Goal: Task Accomplishment & Management: Use online tool/utility

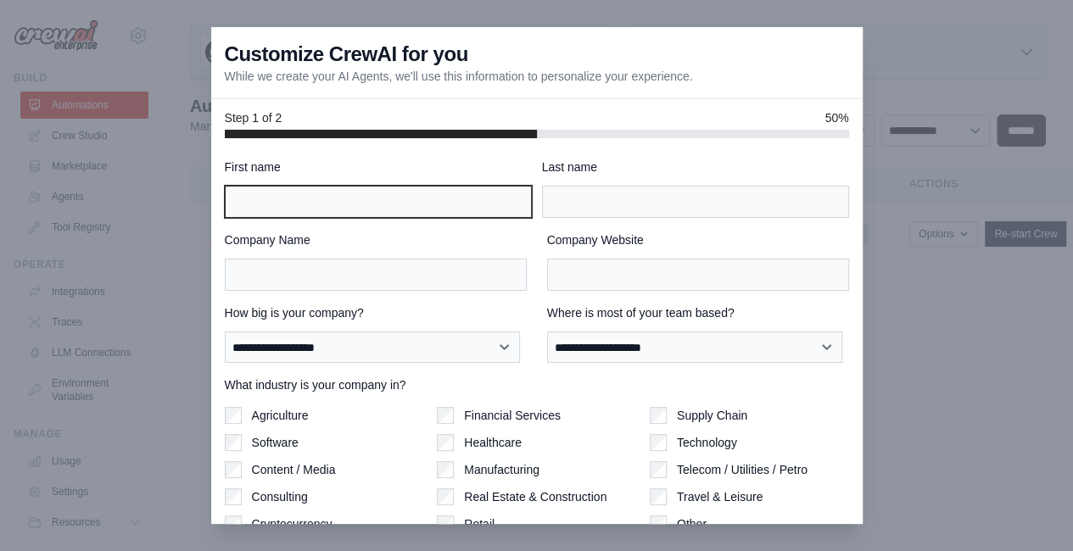
click at [319, 211] on input "First name" at bounding box center [378, 202] width 307 height 32
type input "*****"
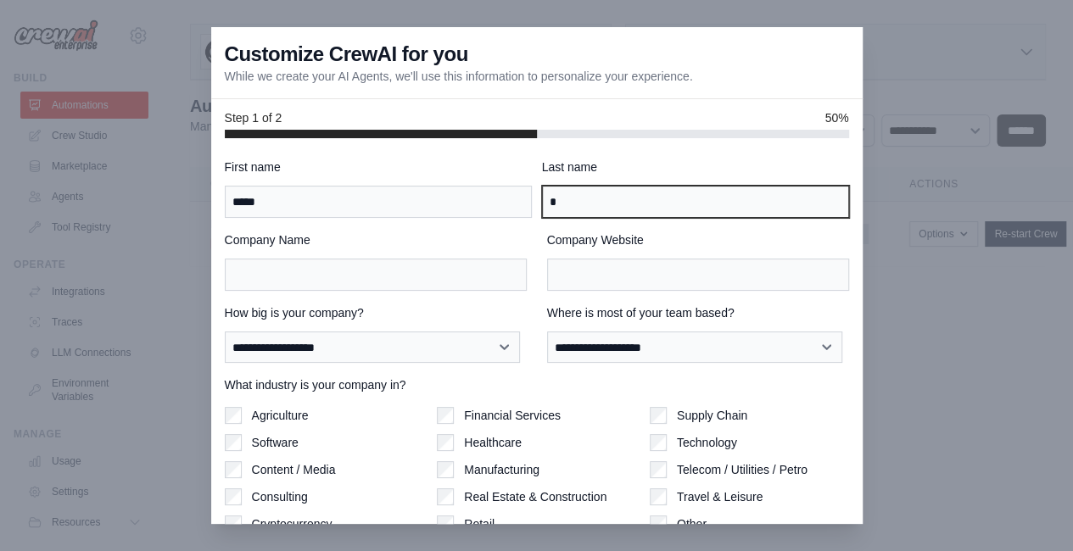
type input "*"
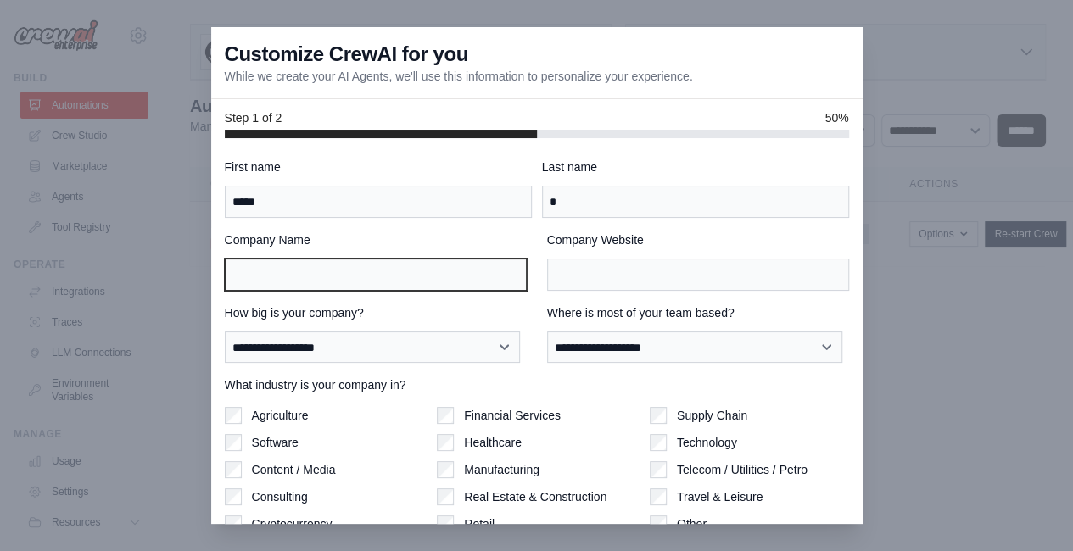
click at [310, 276] on input "Company Name" at bounding box center [376, 275] width 302 height 32
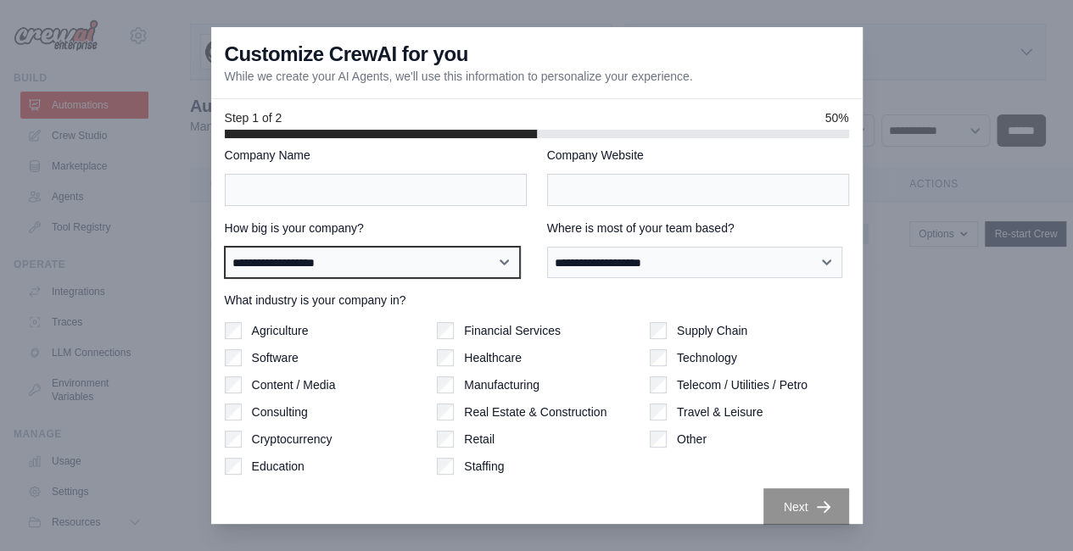
click at [382, 255] on select "**********" at bounding box center [372, 262] width 295 height 31
select select "**********"
click at [225, 247] on select "**********" at bounding box center [372, 262] width 295 height 31
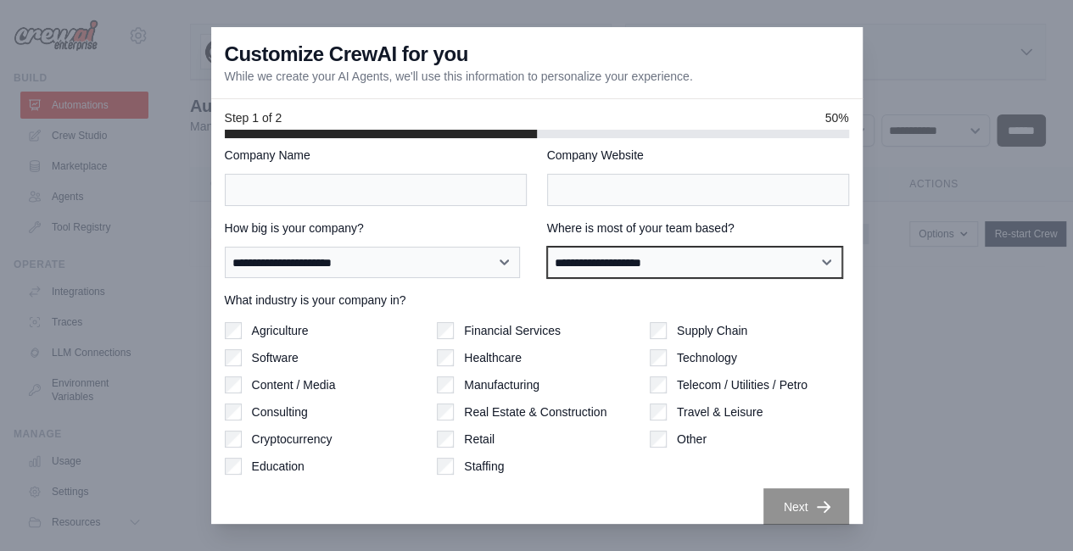
click at [614, 261] on select "**********" at bounding box center [694, 262] width 295 height 31
select select "**********"
click at [547, 247] on select "**********" at bounding box center [694, 262] width 295 height 31
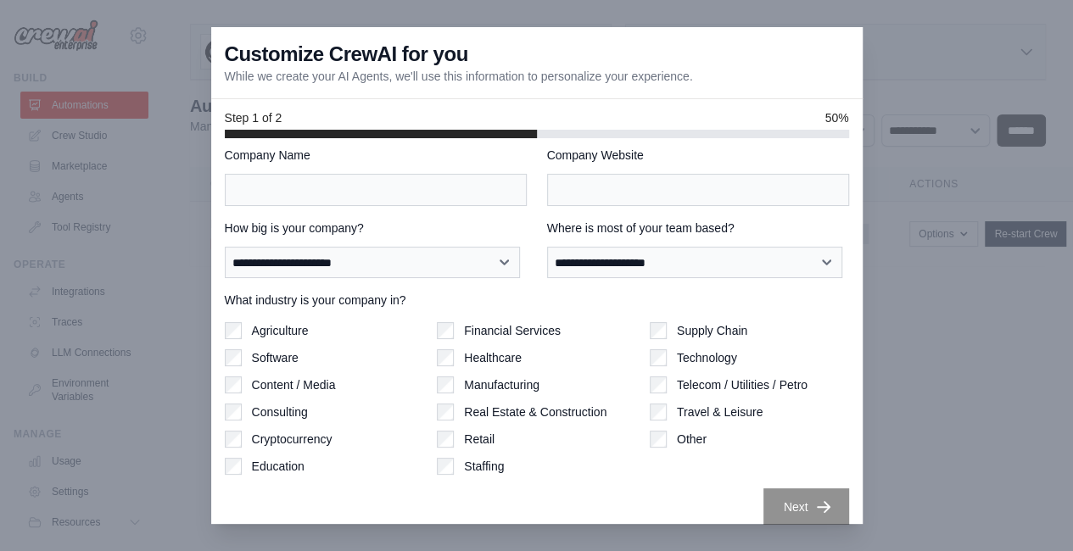
click at [283, 360] on label "Software" at bounding box center [275, 357] width 47 height 17
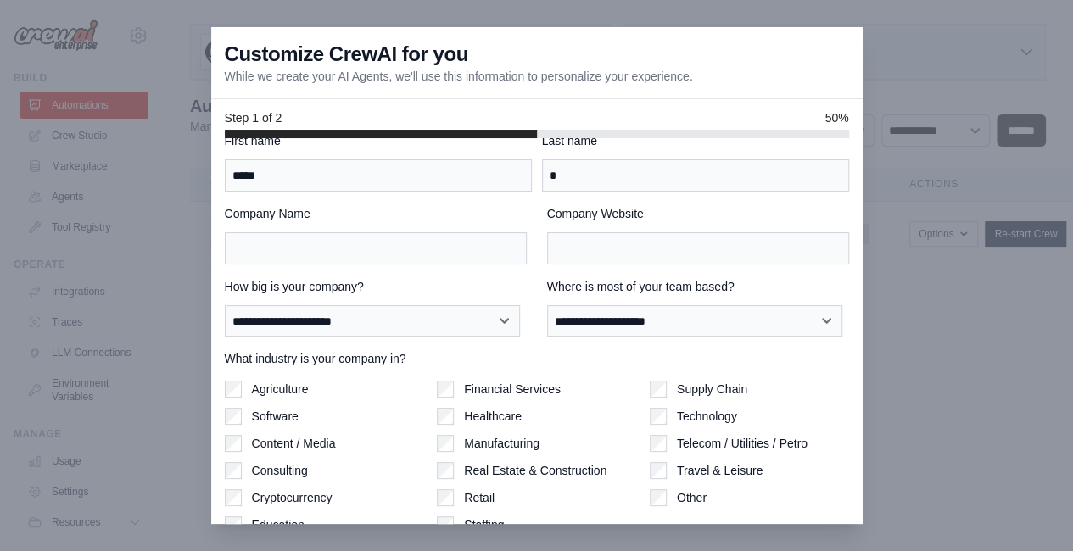
scroll to position [0, 0]
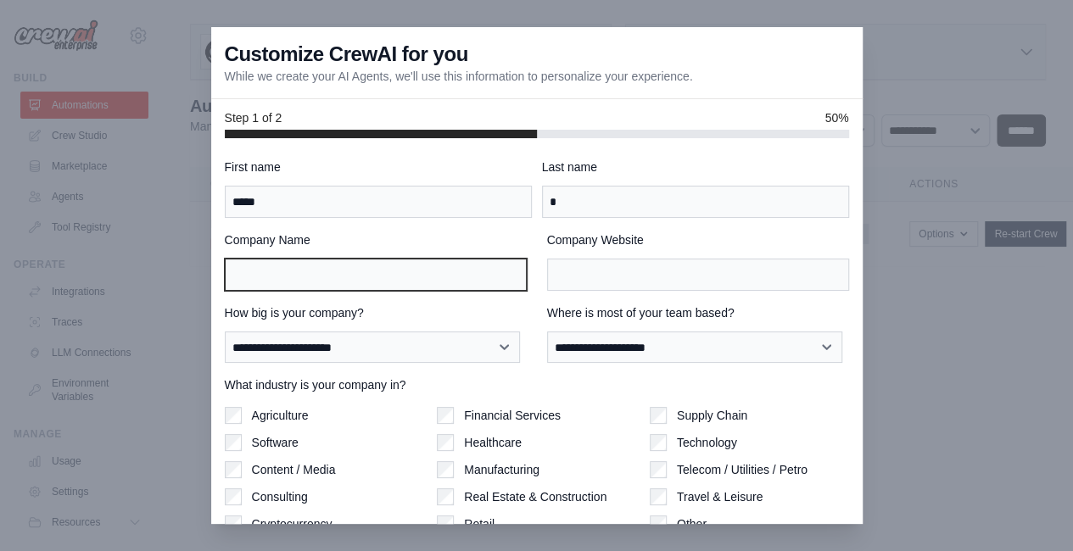
click at [346, 278] on input "Company Name" at bounding box center [376, 275] width 302 height 32
type input "*********"
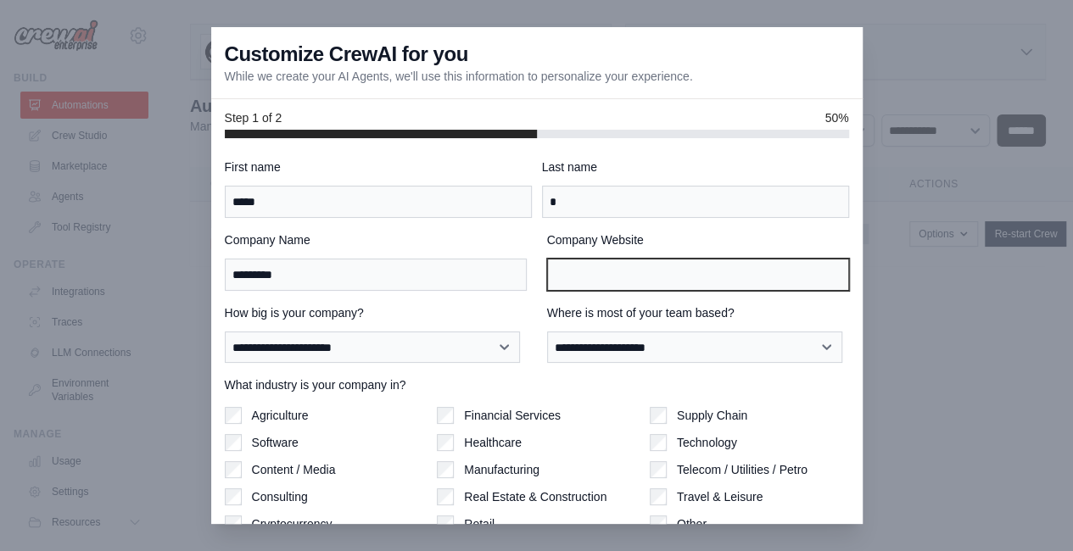
click at [626, 277] on input "Company Website" at bounding box center [698, 275] width 302 height 32
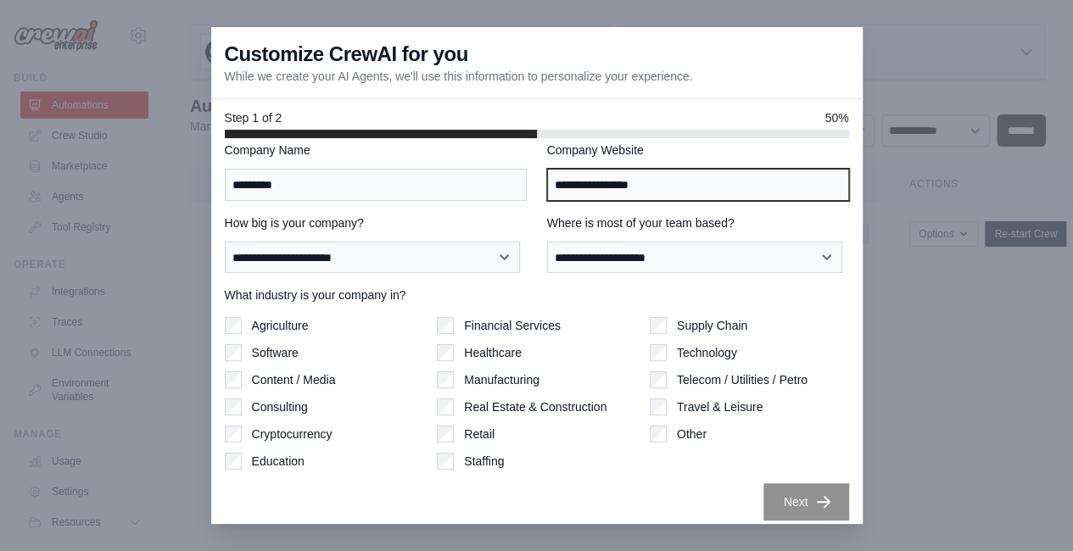
scroll to position [13, 0]
type input "**********"
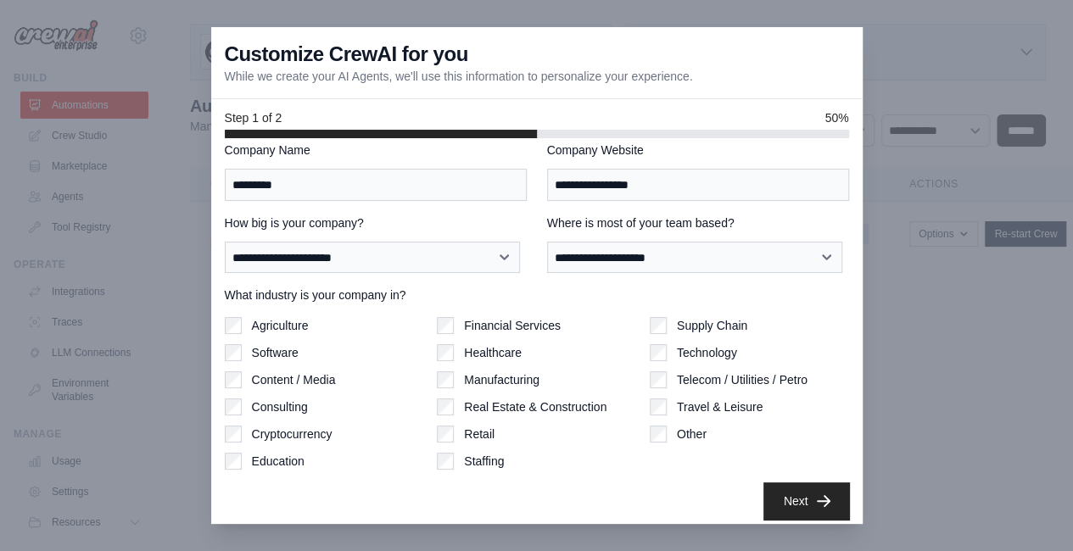
click at [784, 492] on button "Next" at bounding box center [806, 501] width 86 height 37
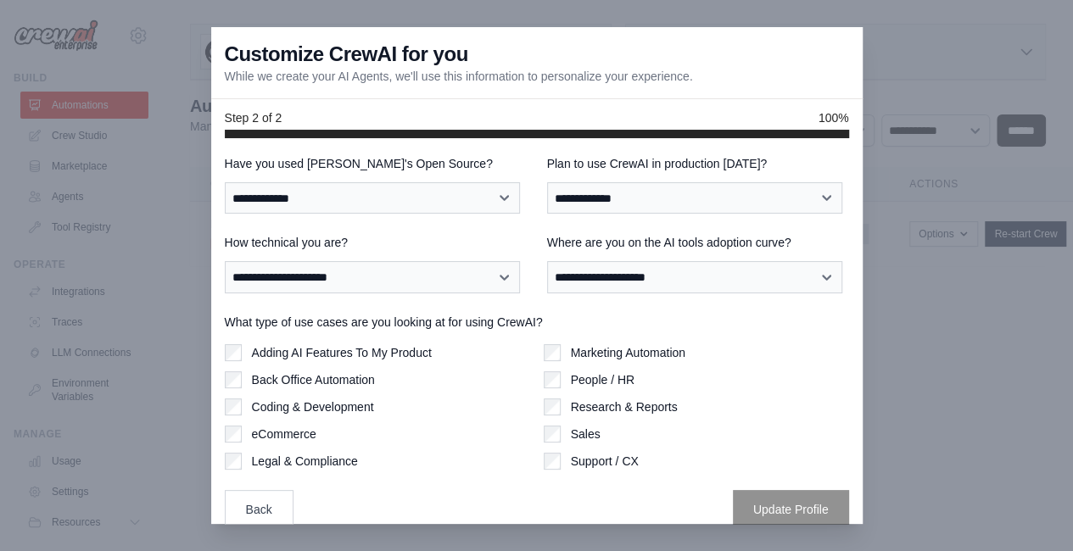
scroll to position [0, 0]
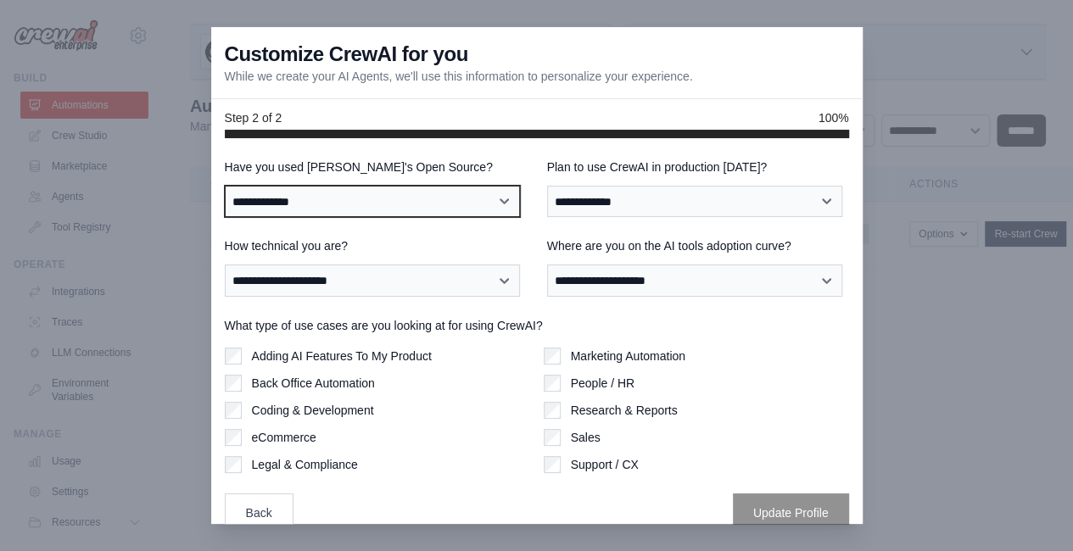
click at [404, 186] on select "**********" at bounding box center [372, 201] width 295 height 31
select select "**"
click at [225, 186] on select "**********" at bounding box center [372, 201] width 295 height 31
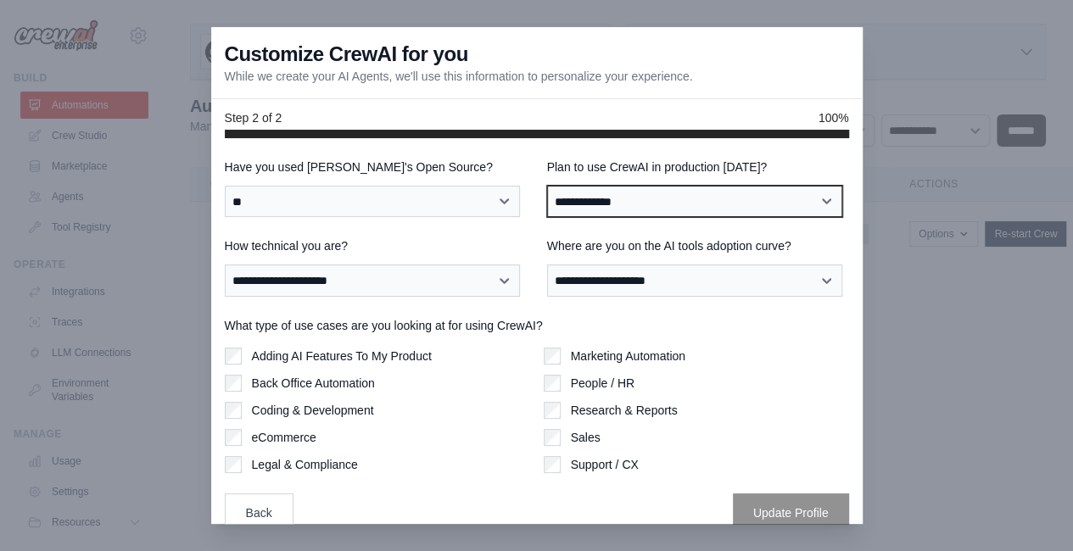
click at [618, 192] on select "**********" at bounding box center [694, 201] width 295 height 31
select select "*****"
click at [547, 186] on select "**********" at bounding box center [694, 201] width 295 height 31
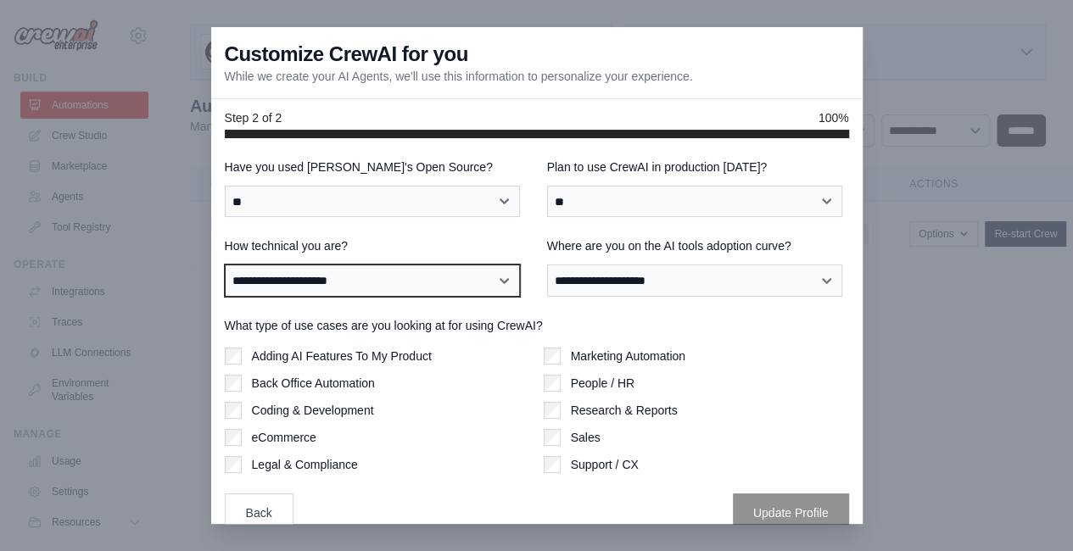
click at [394, 279] on select "**********" at bounding box center [372, 280] width 295 height 31
select select "**********"
click at [225, 265] on select "**********" at bounding box center [372, 280] width 295 height 31
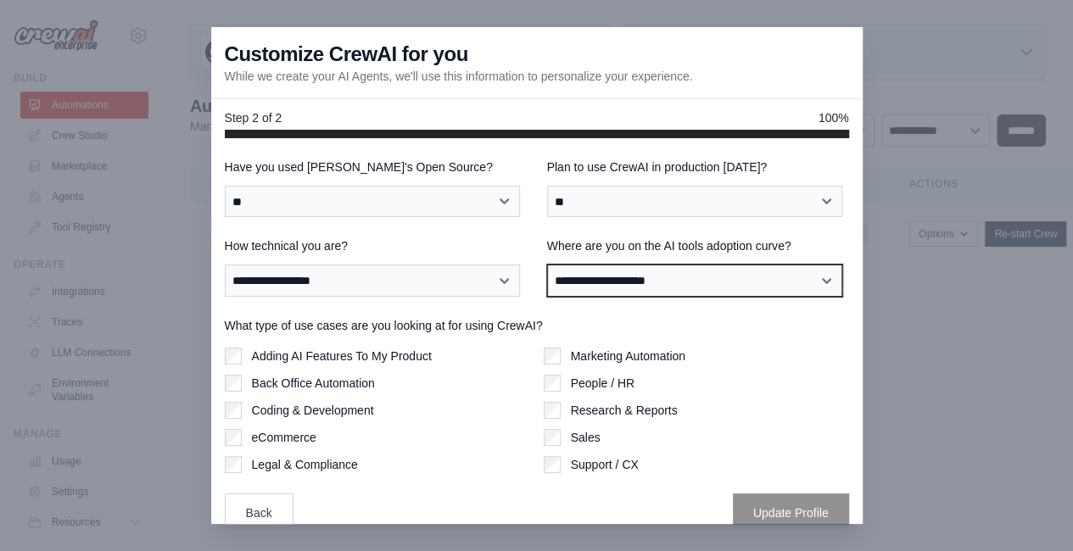
click at [603, 276] on select "**********" at bounding box center [694, 280] width 295 height 31
select select "**********"
click at [547, 265] on select "**********" at bounding box center [694, 280] width 295 height 31
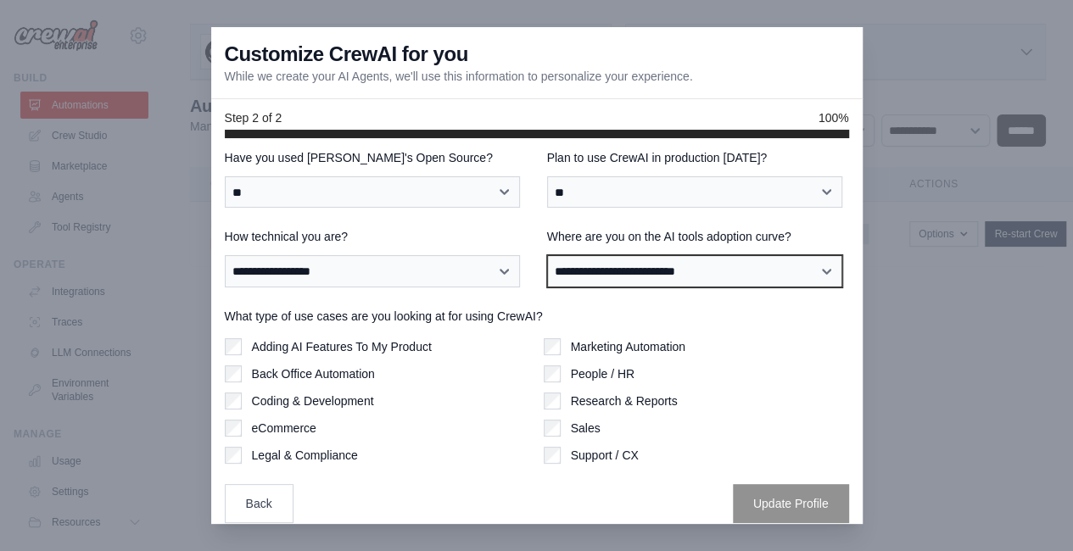
scroll to position [12, 0]
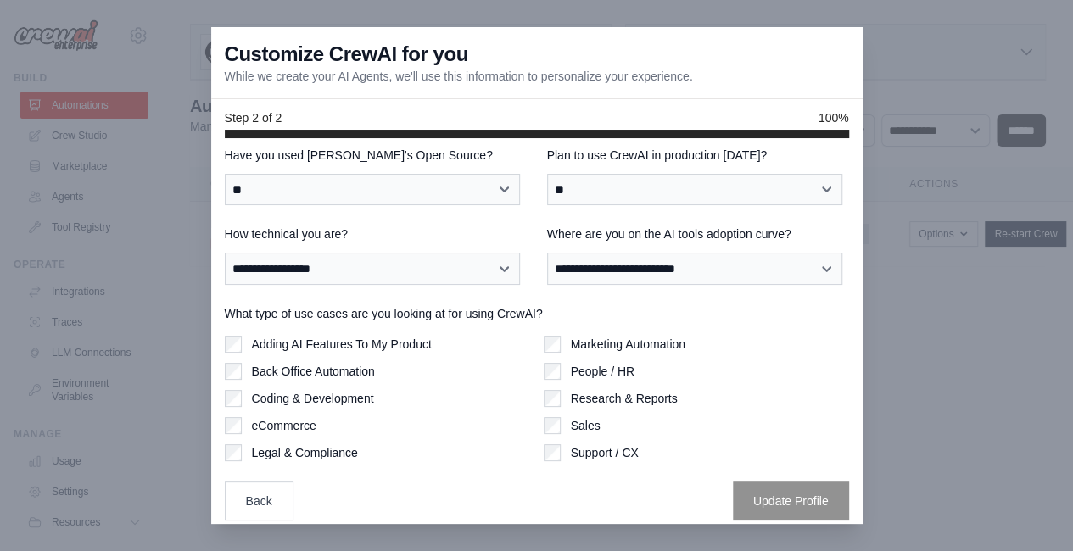
click at [635, 390] on label "Research & Reports" at bounding box center [624, 398] width 107 height 17
click at [747, 491] on button "Update Profile" at bounding box center [791, 500] width 116 height 39
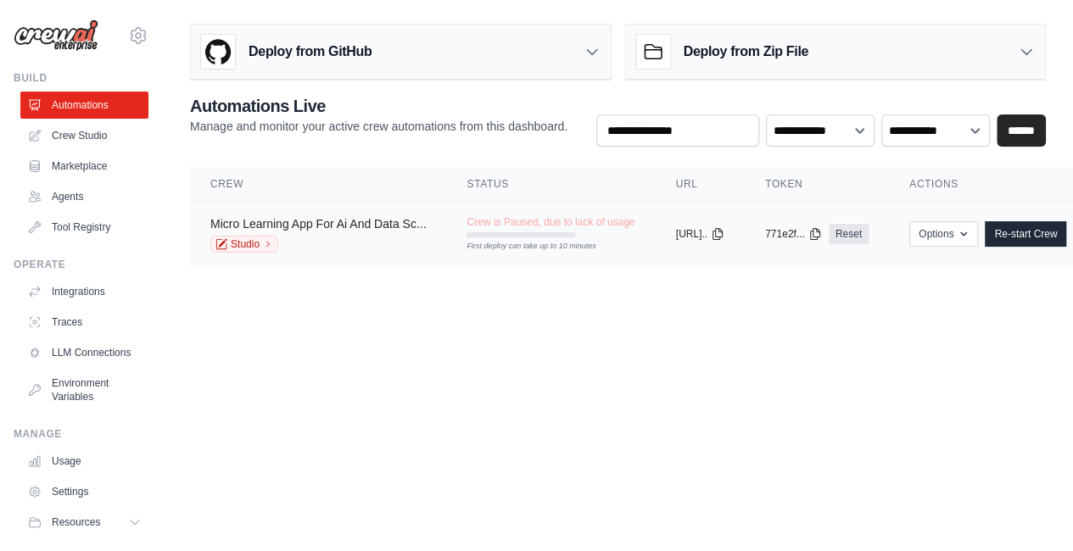
click at [252, 225] on link "Micro Learning App For Ai And Data Sc..." at bounding box center [317, 224] width 215 height 14
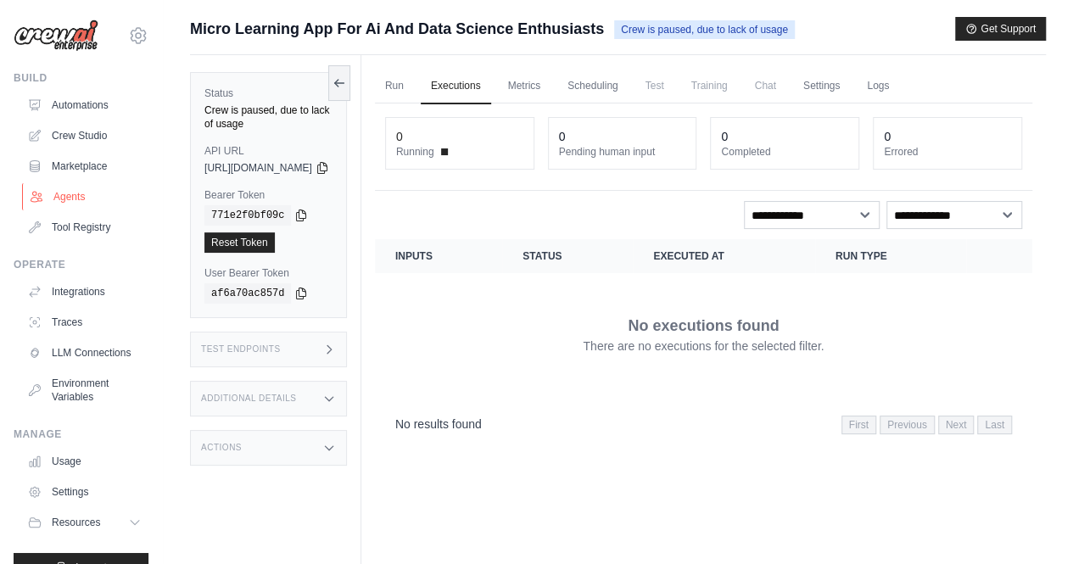
click at [87, 188] on link "Agents" at bounding box center [86, 196] width 128 height 27
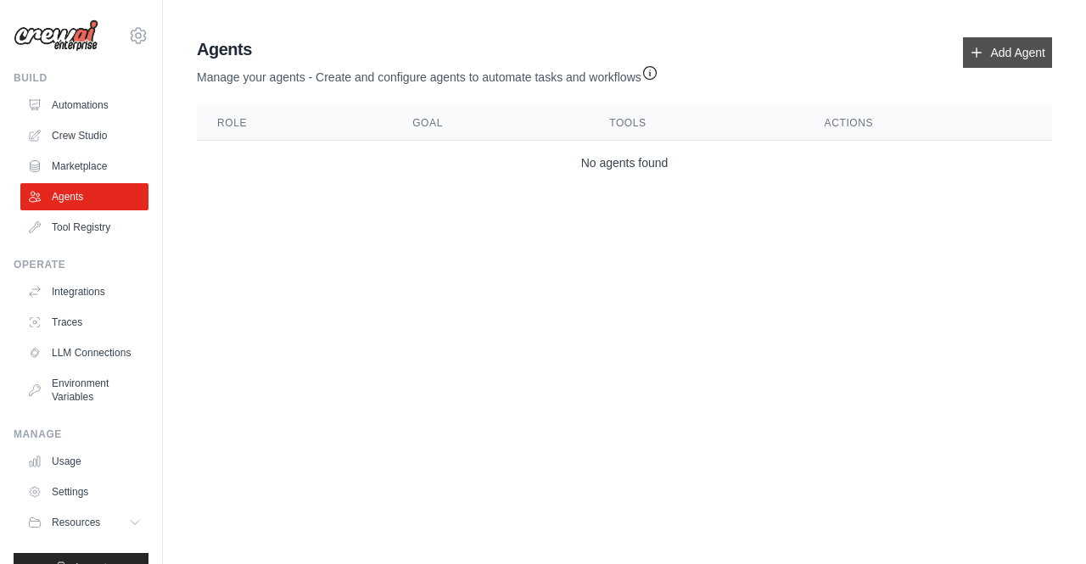
click at [1038, 50] on link "Add Agent" at bounding box center [1007, 52] width 89 height 31
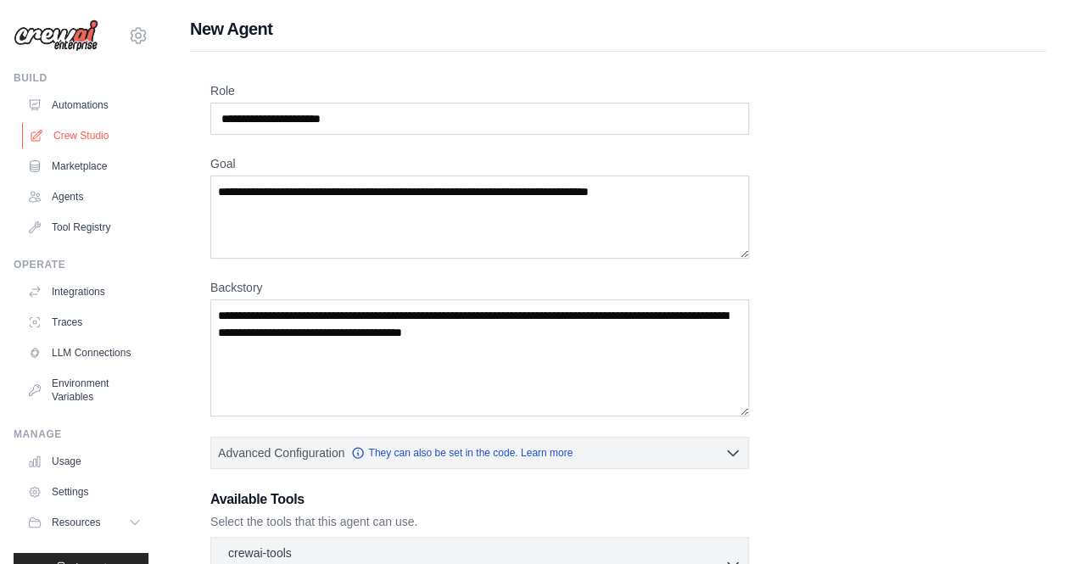
click at [57, 137] on link "Crew Studio" at bounding box center [86, 135] width 128 height 27
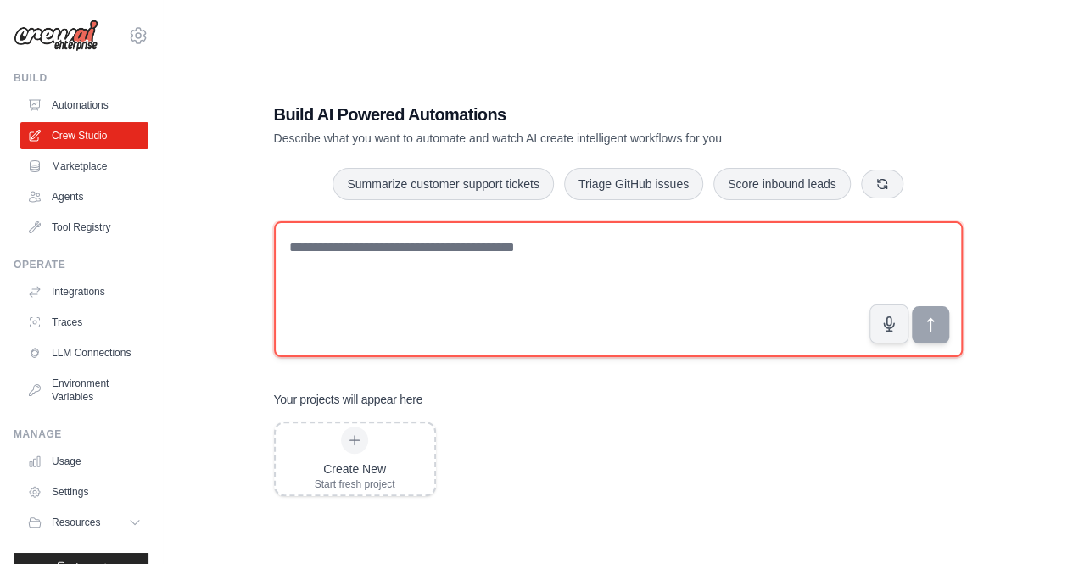
click at [651, 245] on textarea at bounding box center [618, 289] width 689 height 136
click at [399, 266] on textarea at bounding box center [618, 289] width 689 height 136
paste textarea "**********"
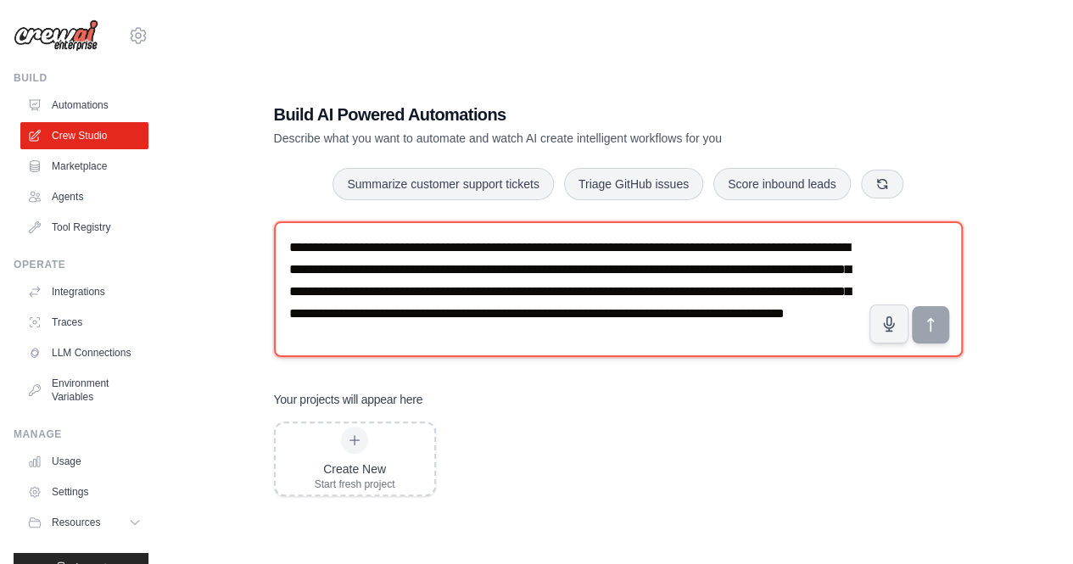
scroll to position [32, 0]
type textarea "**********"
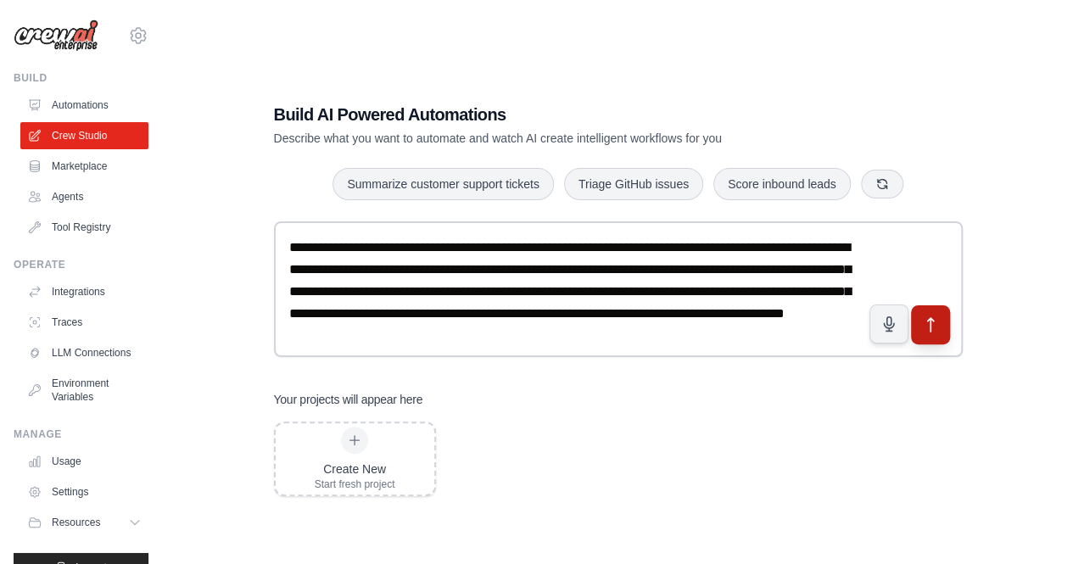
click at [923, 320] on icon "submit" at bounding box center [930, 325] width 18 height 18
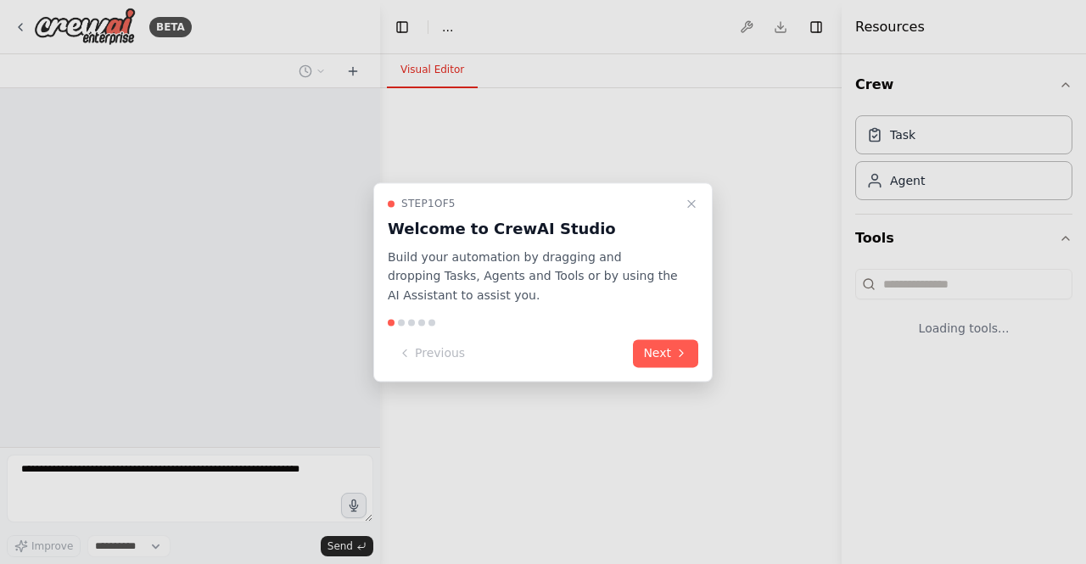
select select "****"
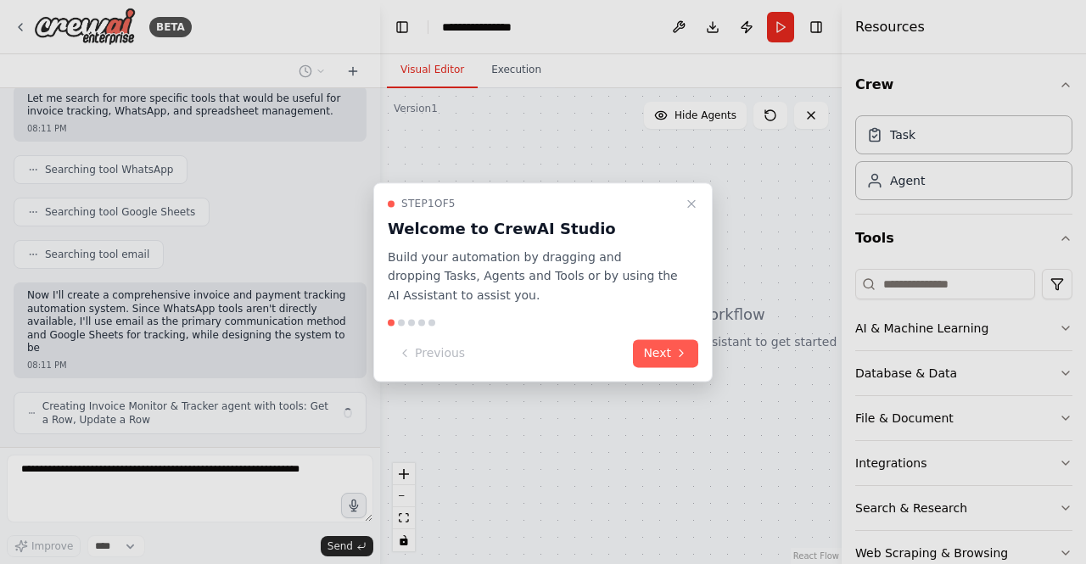
scroll to position [361, 0]
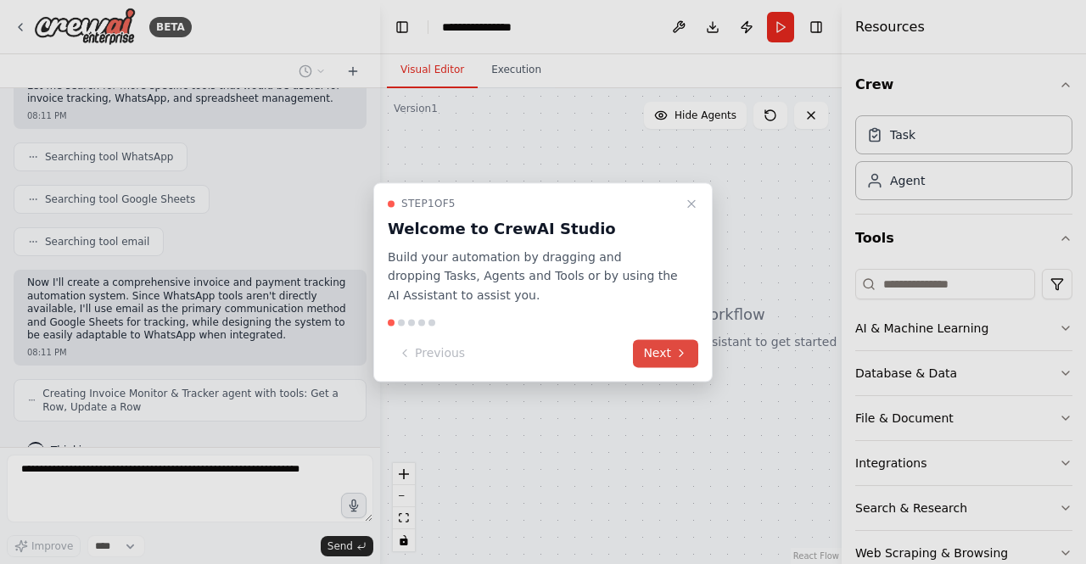
click at [679, 343] on button "Next" at bounding box center [665, 353] width 65 height 28
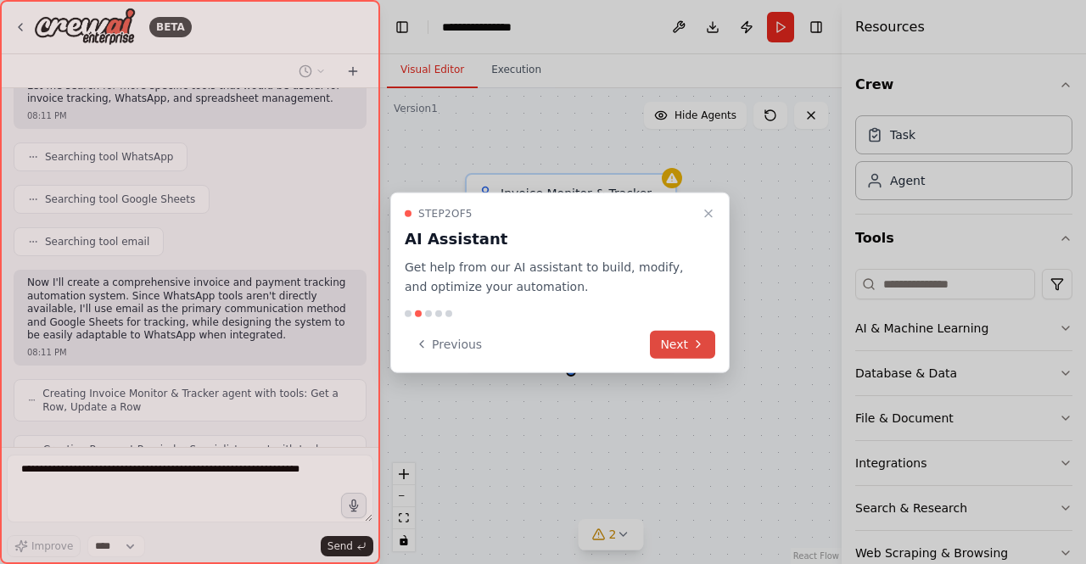
scroll to position [416, 0]
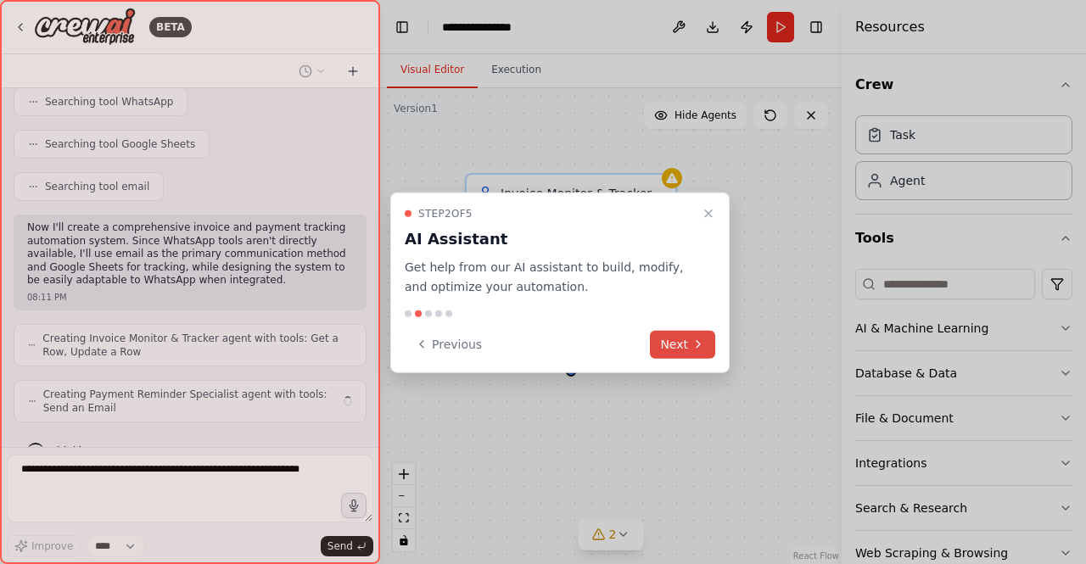
click at [690, 340] on button "Next" at bounding box center [682, 344] width 65 height 28
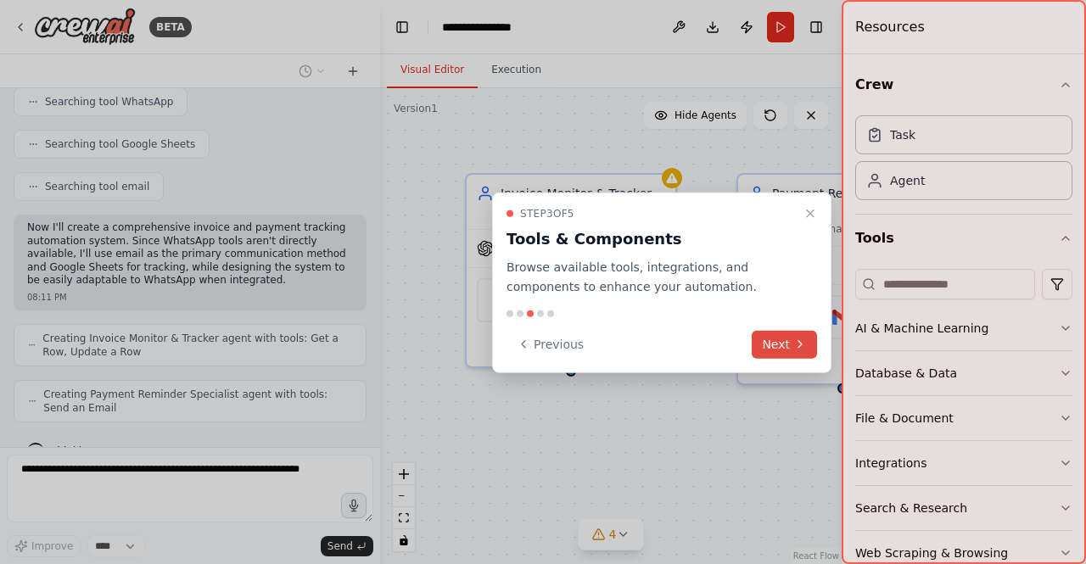
click at [764, 345] on button "Next" at bounding box center [784, 344] width 65 height 28
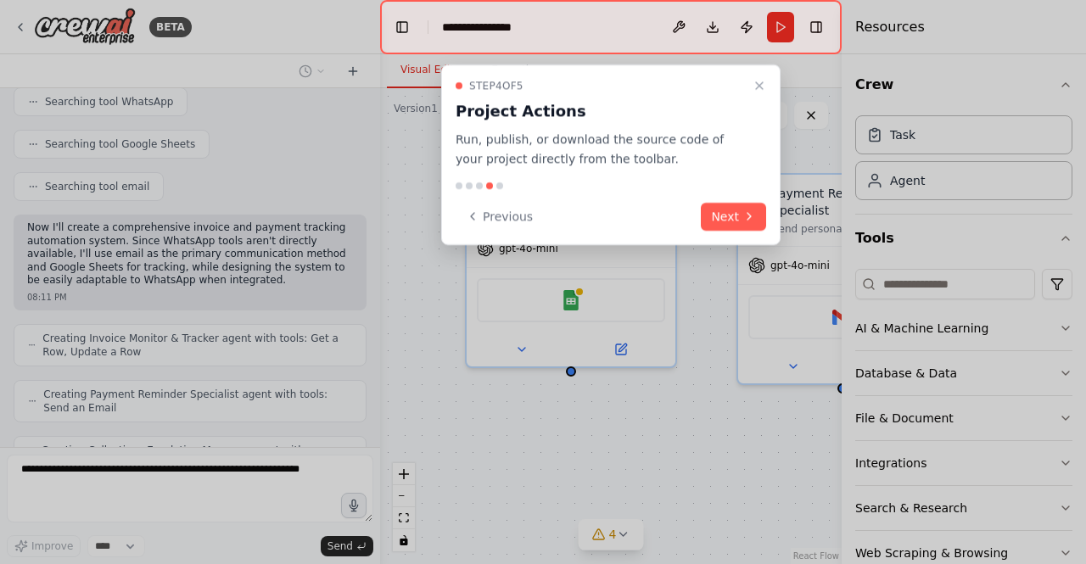
scroll to position [472, 0]
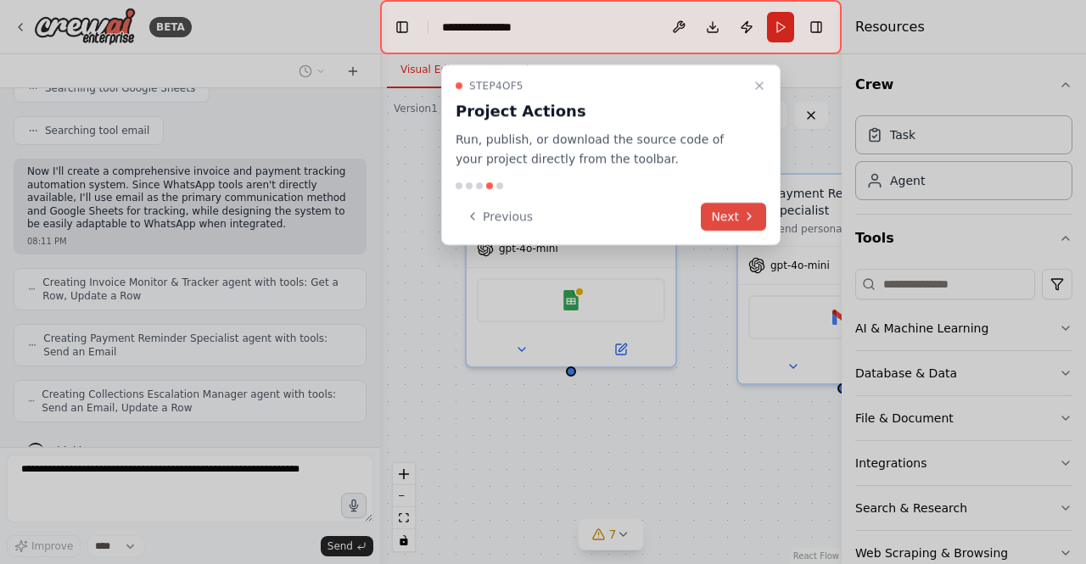
click at [746, 213] on icon at bounding box center [749, 217] width 14 height 14
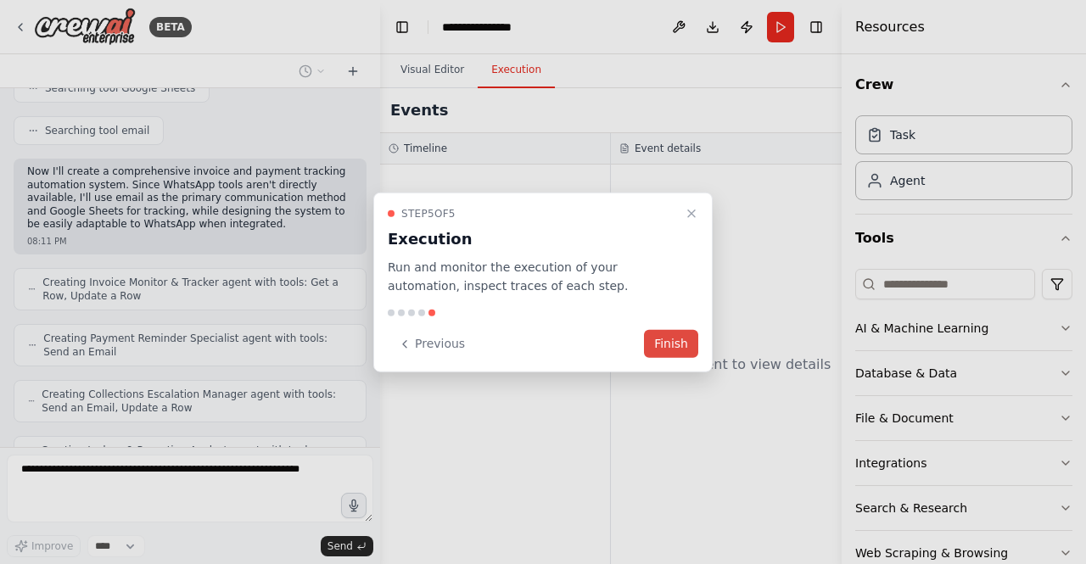
scroll to position [527, 0]
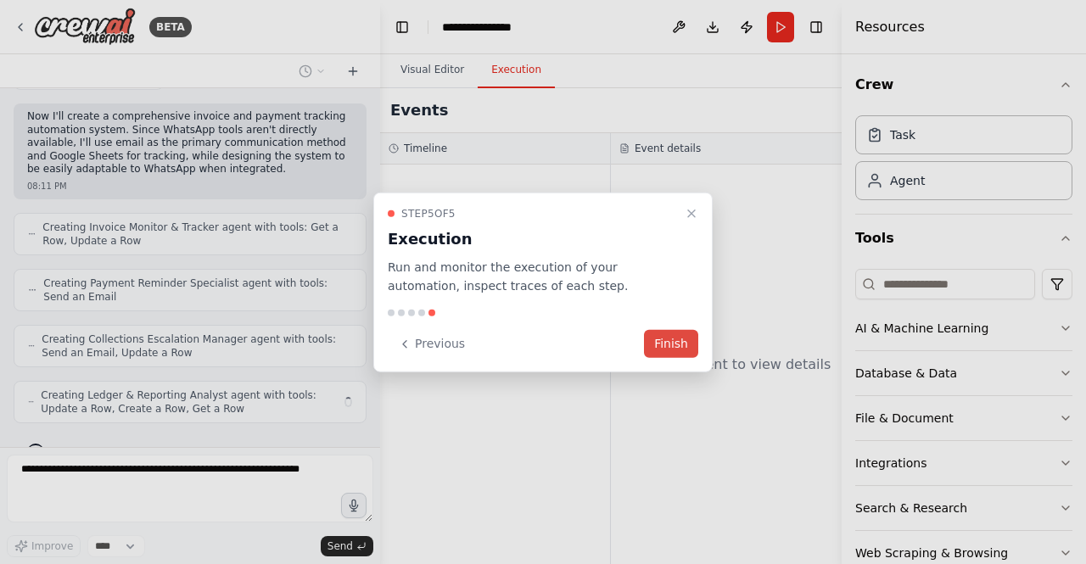
click at [692, 338] on button "Finish" at bounding box center [671, 344] width 54 height 28
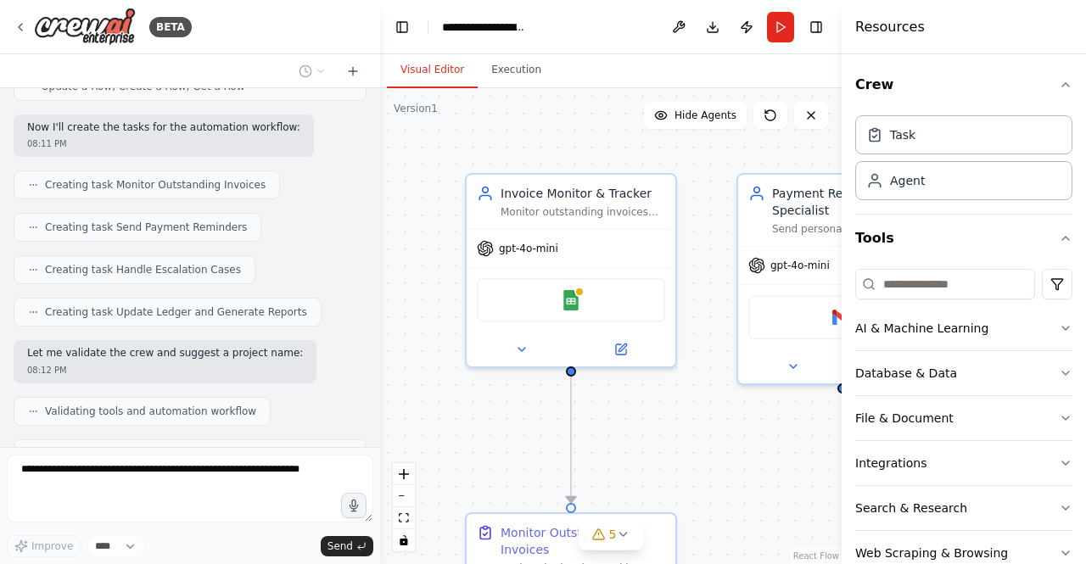
scroll to position [904, 0]
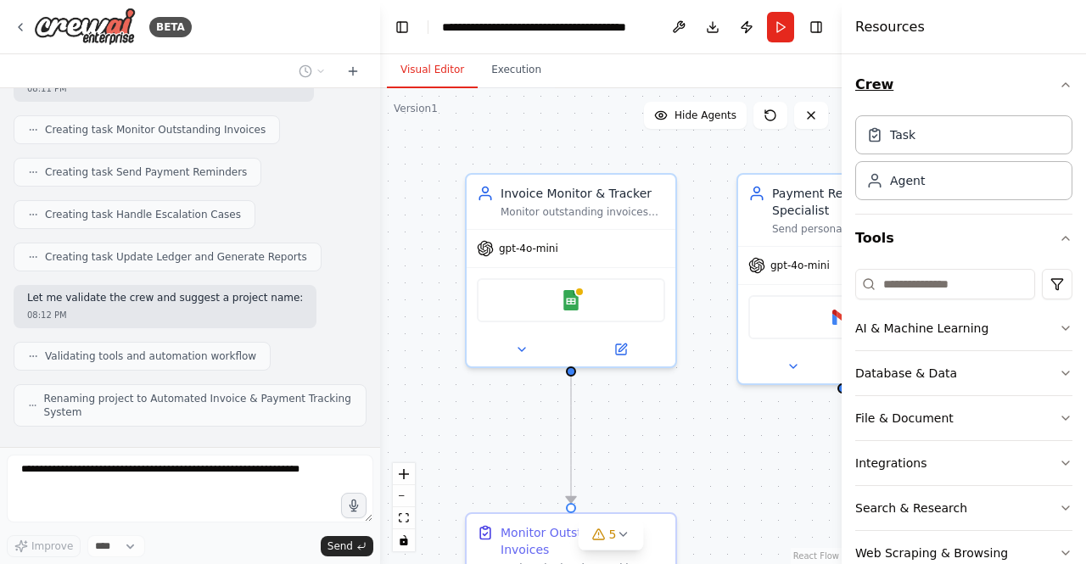
click at [1049, 77] on button "Crew" at bounding box center [963, 85] width 217 height 48
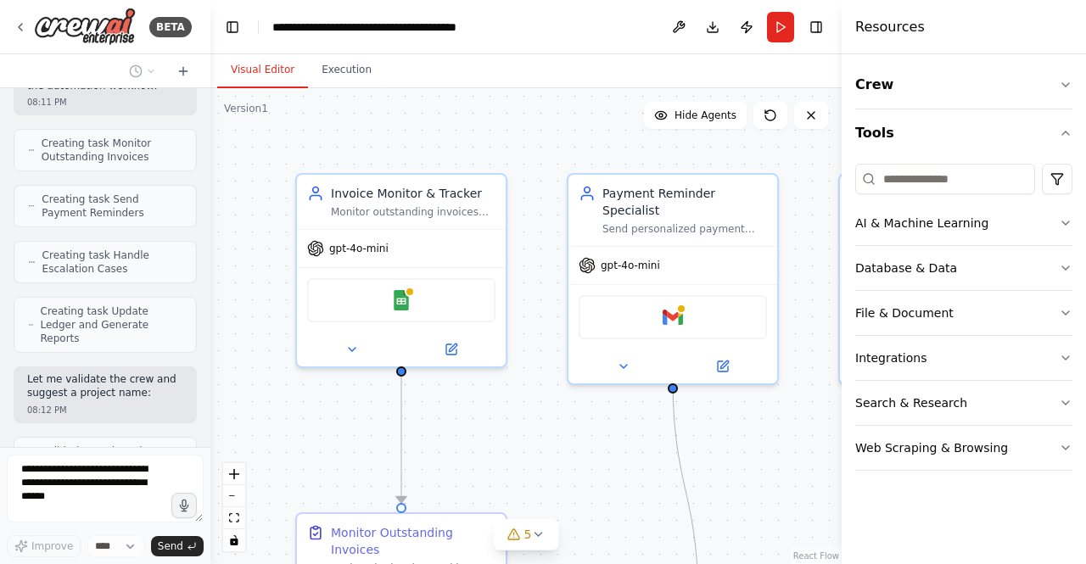
scroll to position [1370, 0]
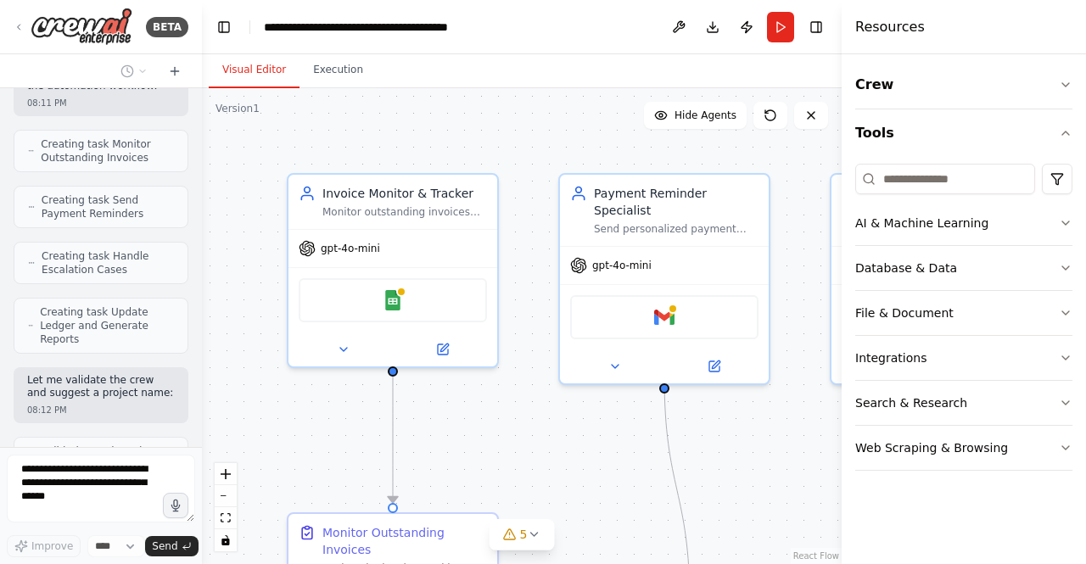
drag, startPoint x: 379, startPoint y: 126, endPoint x: 202, endPoint y: 145, distance: 178.3
click at [202, 145] on div "BETA Automated Invoice & Payment Tracking Retailers, Traders, Distributors Late…" at bounding box center [543, 282] width 1086 height 564
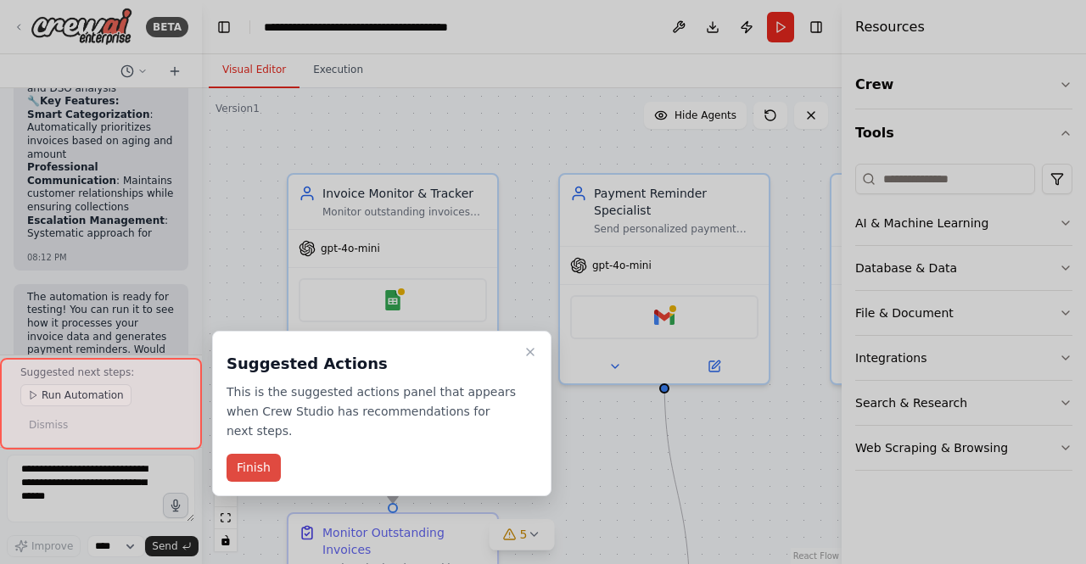
click at [260, 454] on button "Finish" at bounding box center [253, 468] width 54 height 28
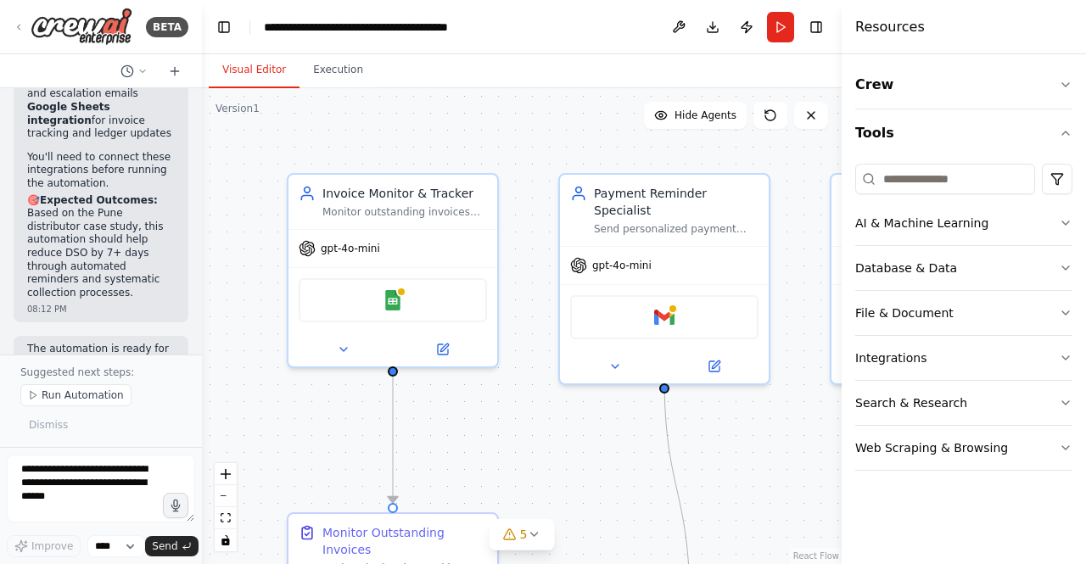
scroll to position [2767, 0]
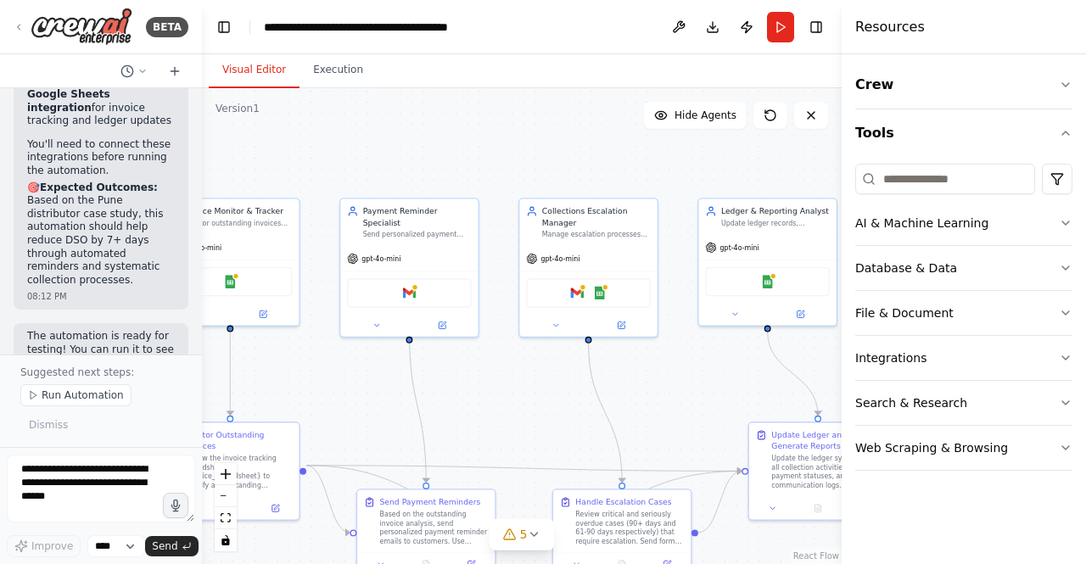
drag, startPoint x: 784, startPoint y: 452, endPoint x: 497, endPoint y: 385, distance: 294.4
click at [497, 385] on div ".deletable-edge-delete-btn { width: 20px; height: 20px; border: 0px solid #ffff…" at bounding box center [522, 326] width 640 height 476
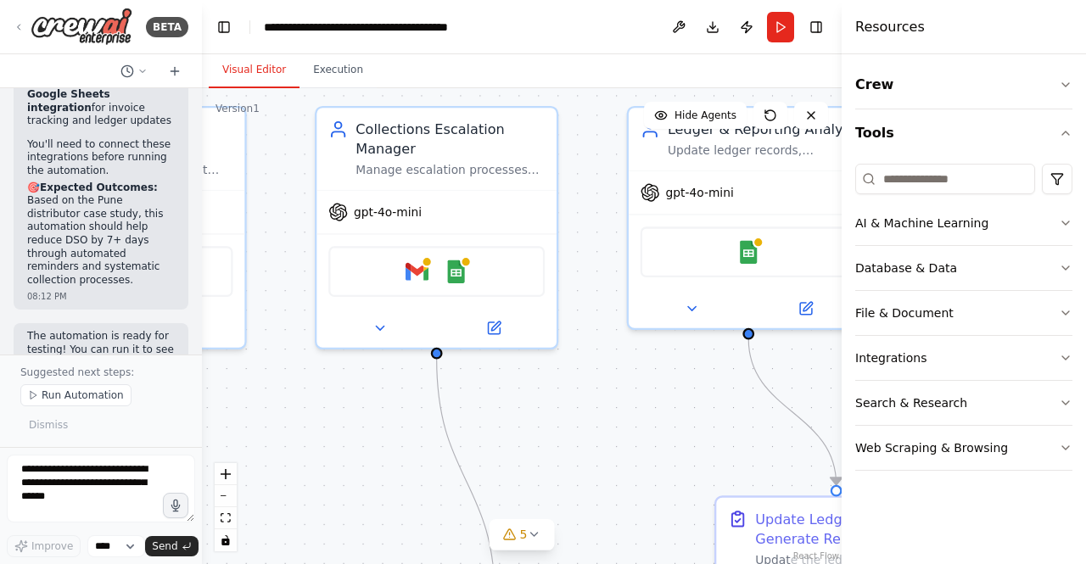
drag, startPoint x: 558, startPoint y: 381, endPoint x: 378, endPoint y: 433, distance: 187.1
click at [349, 433] on div ".deletable-edge-delete-btn { width: 20px; height: 20px; border: 0px solid #ffff…" at bounding box center [522, 326] width 640 height 476
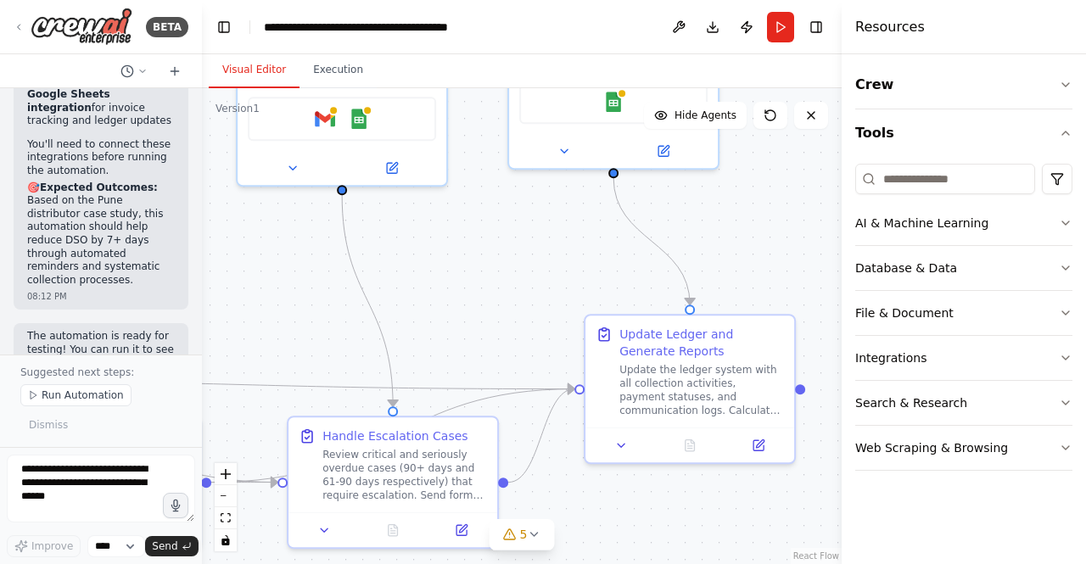
drag, startPoint x: 599, startPoint y: 383, endPoint x: 499, endPoint y: 213, distance: 197.7
click at [499, 213] on div ".deletable-edge-delete-btn { width: 20px; height: 20px; border: 0px solid #ffff…" at bounding box center [522, 326] width 640 height 476
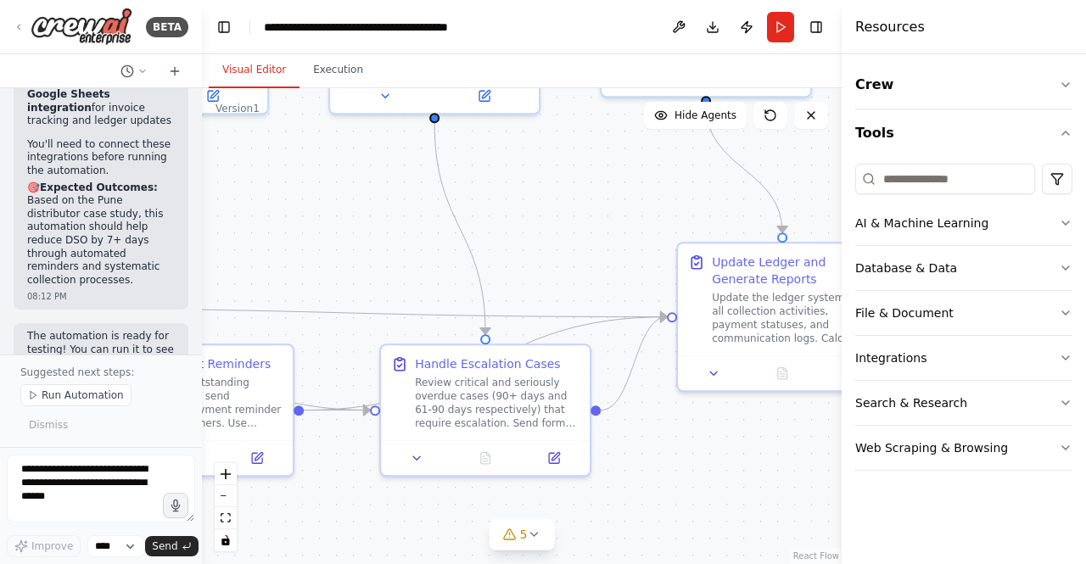
drag, startPoint x: 326, startPoint y: 320, endPoint x: 419, endPoint y: 245, distance: 119.5
click at [419, 246] on div ".deletable-edge-delete-btn { width: 20px; height: 20px; border: 0px solid #ffff…" at bounding box center [522, 326] width 640 height 476
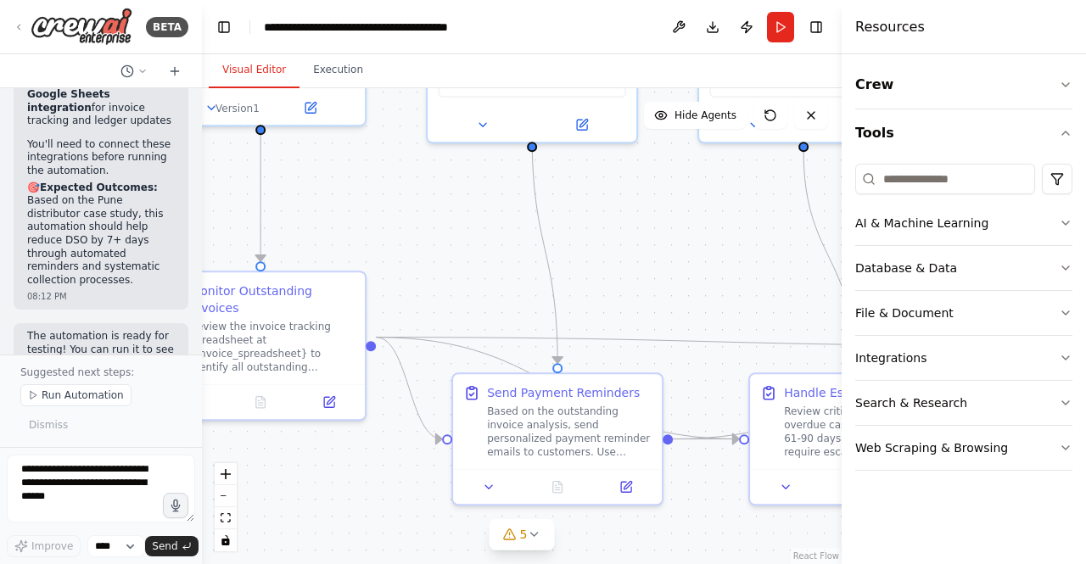
drag, startPoint x: 375, startPoint y: 261, endPoint x: 748, endPoint y: 292, distance: 374.5
click at [748, 292] on div ".deletable-edge-delete-btn { width: 20px; height: 20px; border: 0px solid #ffff…" at bounding box center [522, 326] width 640 height 476
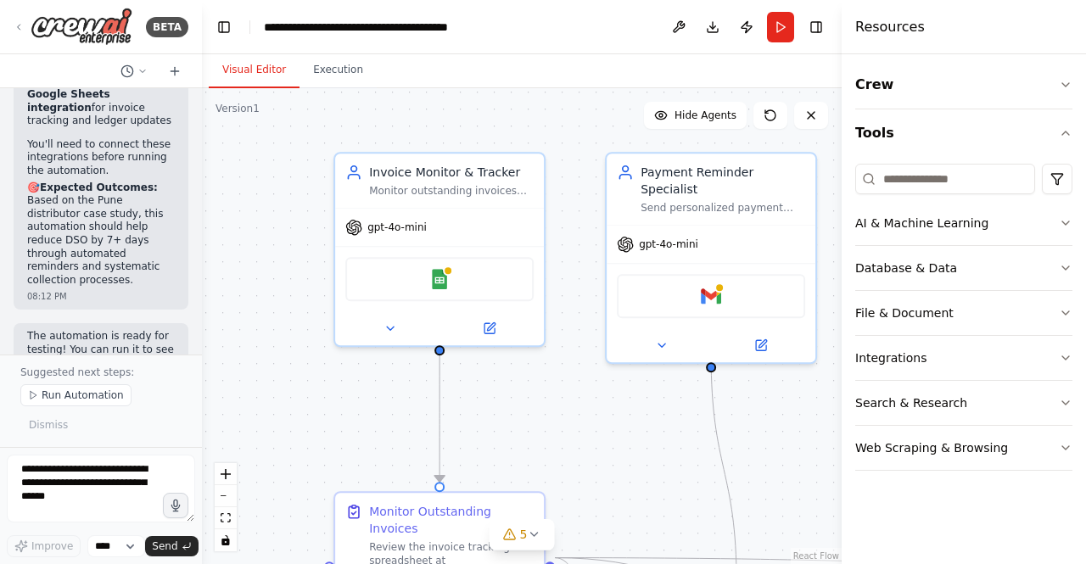
drag, startPoint x: 431, startPoint y: 265, endPoint x: 605, endPoint y: 485, distance: 280.9
click at [605, 485] on div ".deletable-edge-delete-btn { width: 20px; height: 20px; border: 0px solid #ffff…" at bounding box center [522, 326] width 640 height 476
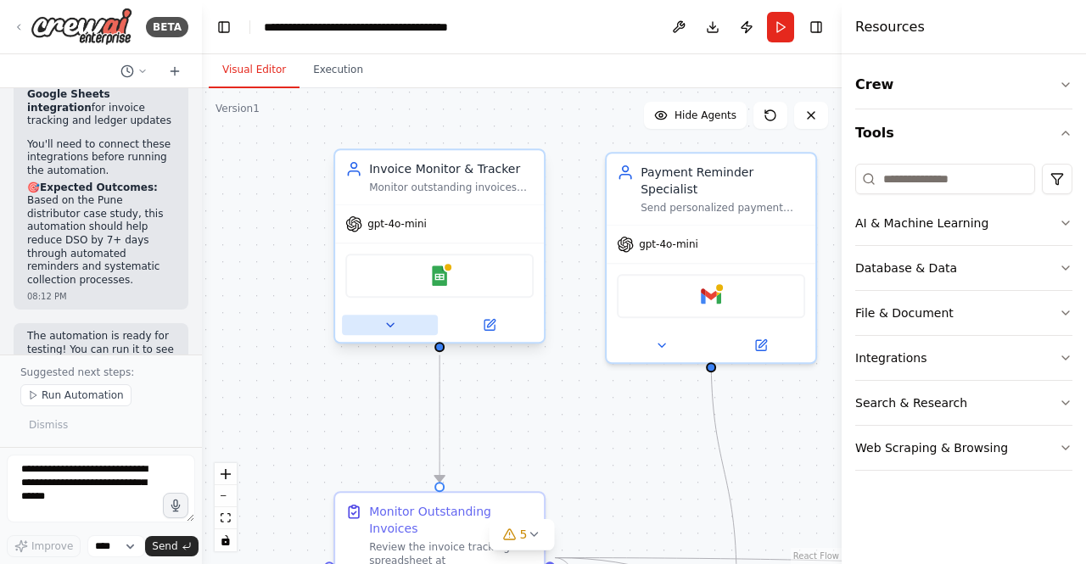
click at [377, 323] on button at bounding box center [390, 325] width 96 height 20
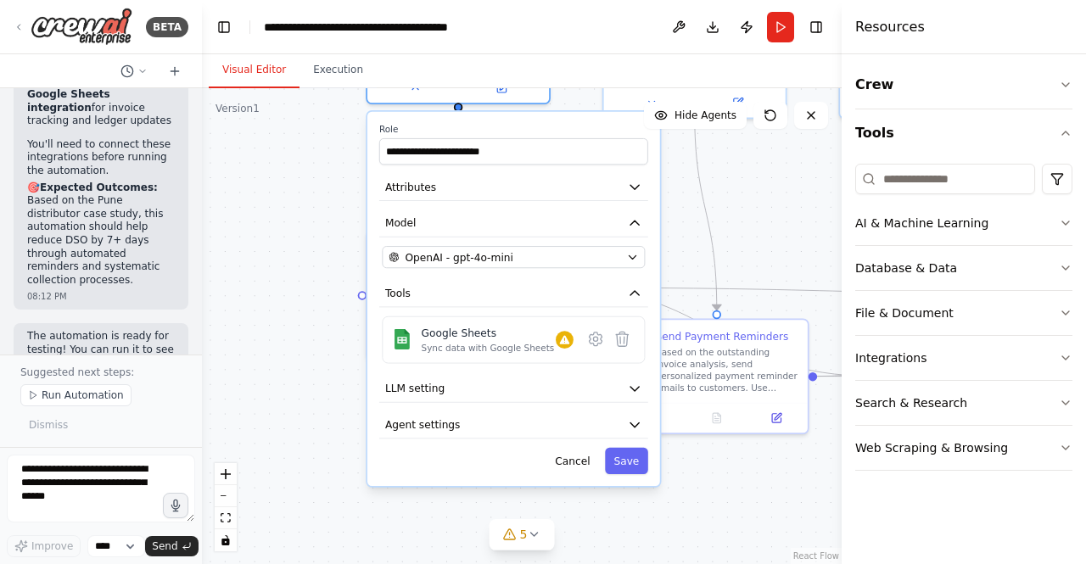
drag, startPoint x: 747, startPoint y: 428, endPoint x: 730, endPoint y: 177, distance: 251.7
click at [730, 177] on div ".deletable-edge-delete-btn { width: 20px; height: 20px; border: 0px solid #ffff…" at bounding box center [522, 326] width 640 height 476
click at [608, 381] on button "LLM setting" at bounding box center [513, 388] width 269 height 27
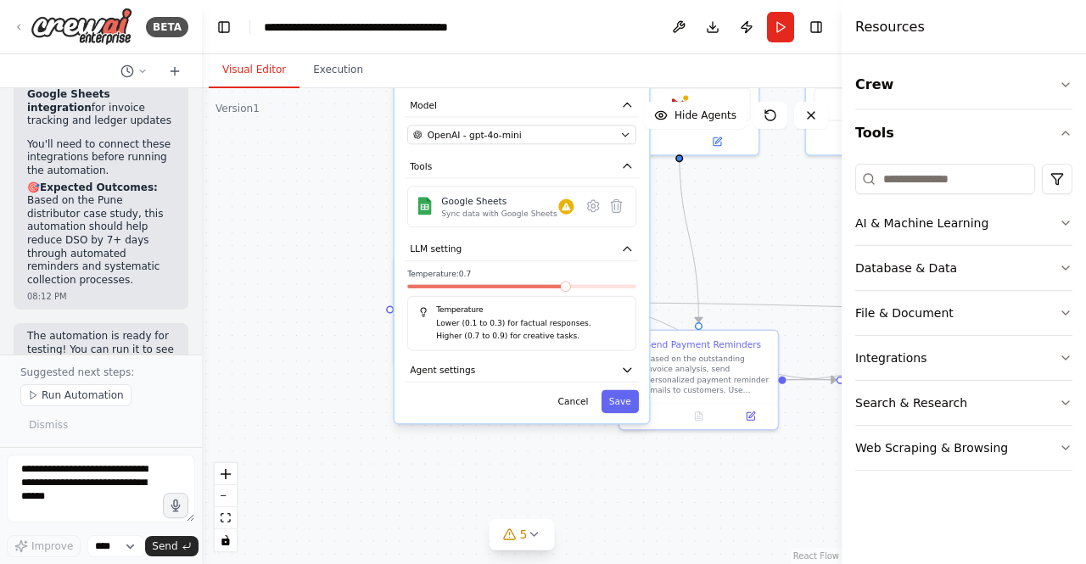
drag, startPoint x: 618, startPoint y: 461, endPoint x: 618, endPoint y: 318, distance: 143.4
click at [618, 318] on p "Lower (0.1 to 0.3) for factual responses." at bounding box center [530, 323] width 189 height 13
click at [609, 361] on button "Agent settings" at bounding box center [522, 371] width 234 height 24
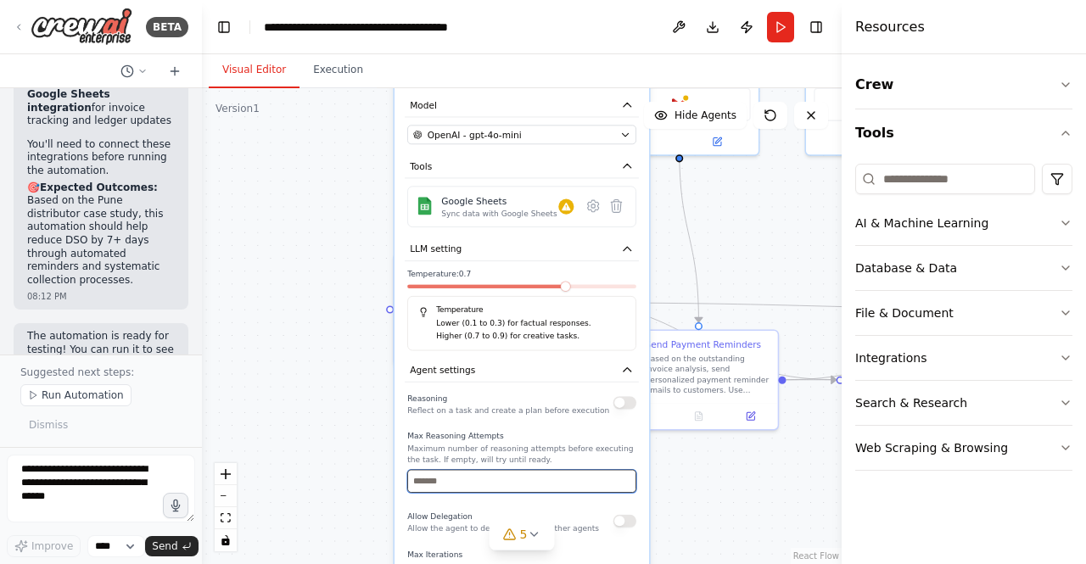
drag, startPoint x: 517, startPoint y: 467, endPoint x: 522, endPoint y: 450, distance: 17.7
click at [522, 450] on div "Max Reasoning Attempts Maximum number of reasoning attempts before executing th…" at bounding box center [521, 462] width 229 height 62
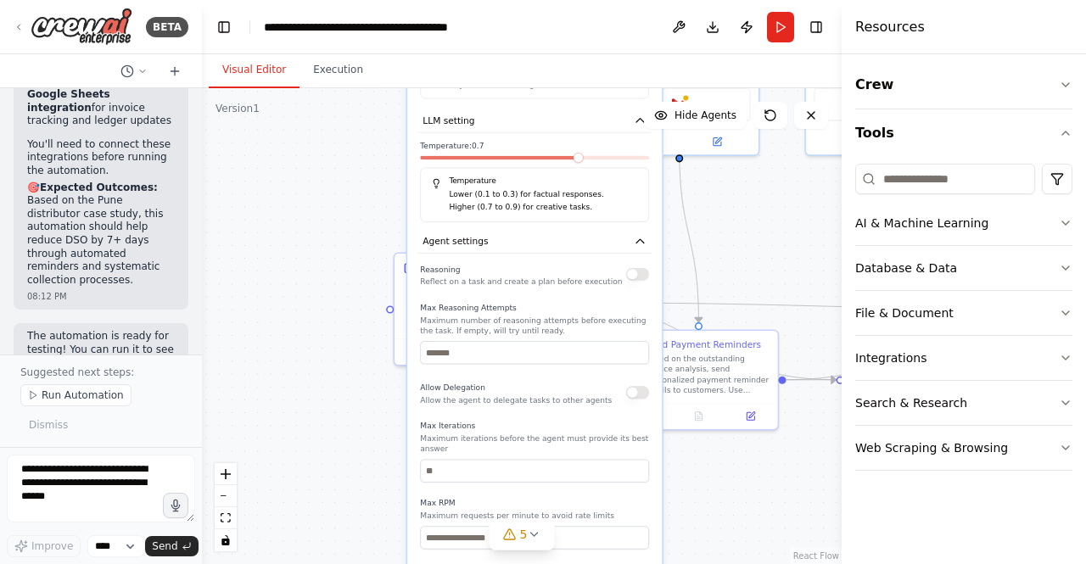
drag, startPoint x: 531, startPoint y: 403, endPoint x: 544, endPoint y: 267, distance: 136.3
click at [544, 267] on div "Reasoning Reflect on a task and create a plan before execution" at bounding box center [521, 273] width 202 height 25
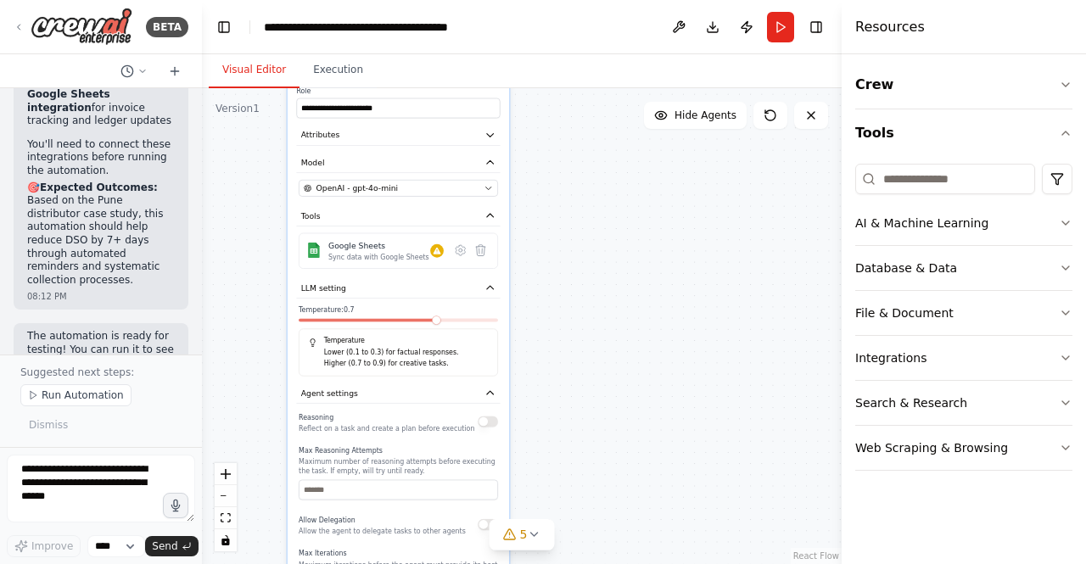
drag, startPoint x: 606, startPoint y: 497, endPoint x: 458, endPoint y: 604, distance: 182.2
click at [458, 563] on html "BETA Automated Invoice & Payment Tracking Retailers, Traders, Distributors Late…" at bounding box center [543, 282] width 1086 height 564
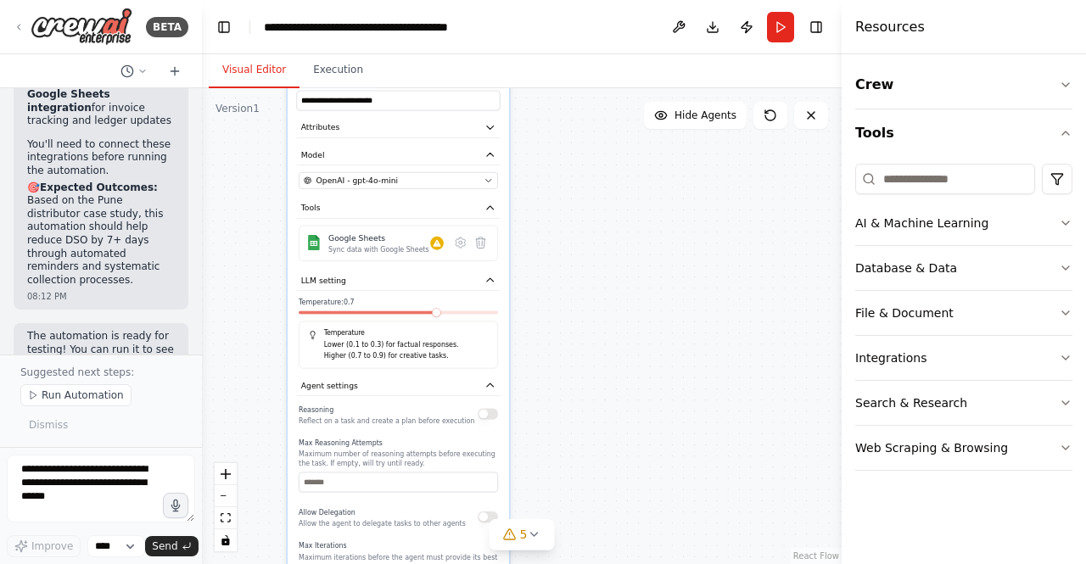
click at [562, 411] on div ".deletable-edge-delete-btn { width: 20px; height: 20px; border: 0px solid #ffff…" at bounding box center [522, 326] width 640 height 476
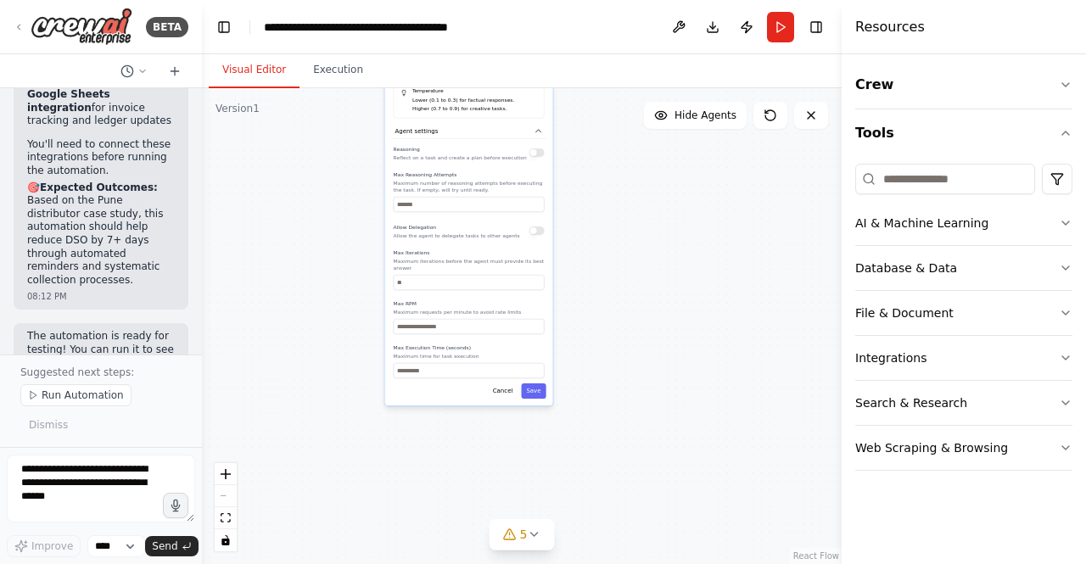
drag, startPoint x: 477, startPoint y: 436, endPoint x: 519, endPoint y: 202, distance: 237.9
click at [519, 202] on div "Reasoning Reflect on a task and create a plan before execution Max Reasoning At…" at bounding box center [469, 261] width 151 height 234
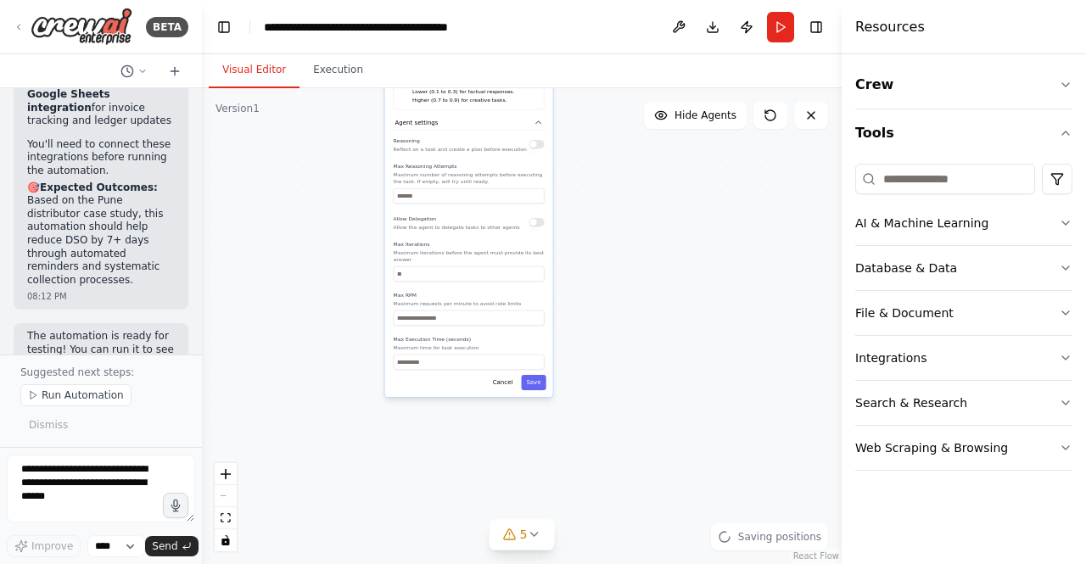
click at [540, 383] on div "**********" at bounding box center [469, 140] width 168 height 513
click at [535, 383] on div "**********" at bounding box center [469, 140] width 168 height 513
click at [534, 375] on button "Save" at bounding box center [533, 382] width 25 height 15
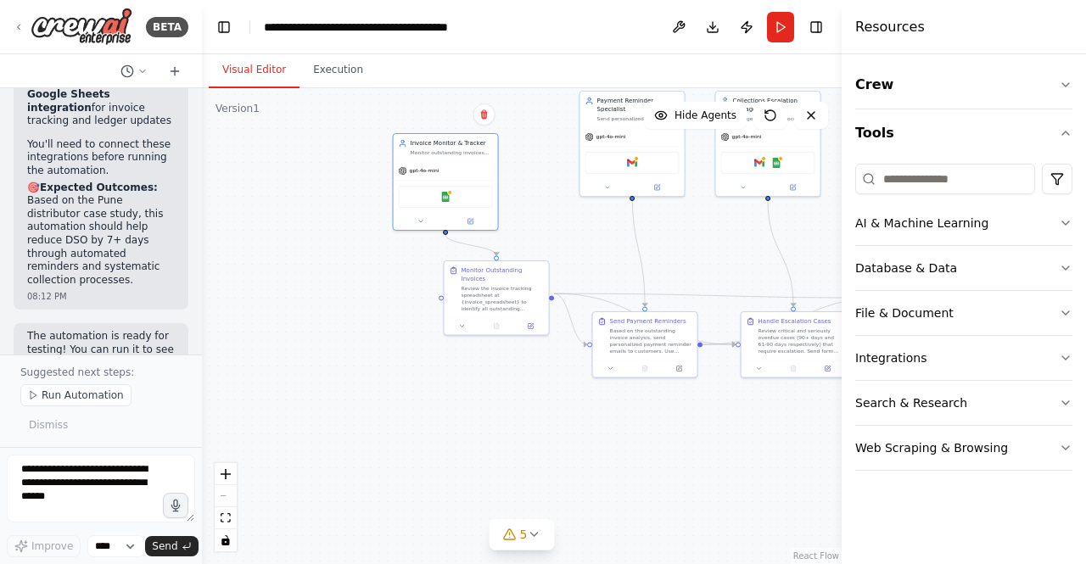
drag, startPoint x: 541, startPoint y: 253, endPoint x: 550, endPoint y: 604, distance: 351.3
click at [550, 563] on html "BETA Automated Invoice & Payment Tracking Retailers, Traders, Distributors Late…" at bounding box center [543, 282] width 1086 height 564
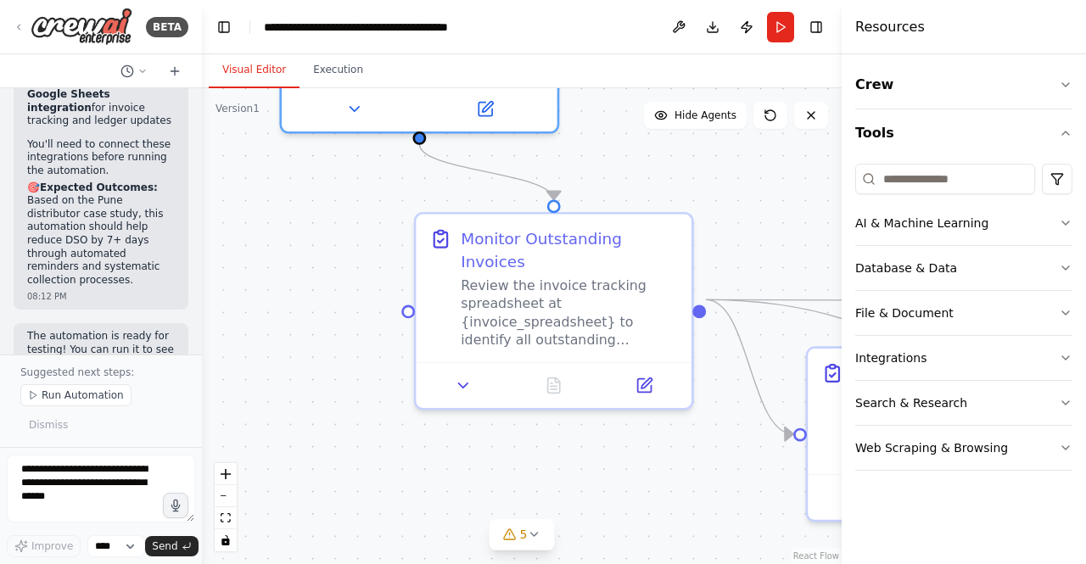
drag, startPoint x: 489, startPoint y: 306, endPoint x: 491, endPoint y: 604, distance: 297.8
click at [491, 563] on html "BETA Automated Invoice & Payment Tracking Retailers, Traders, Distributors Late…" at bounding box center [543, 282] width 1086 height 564
click at [1056, 216] on button "AI & Machine Learning" at bounding box center [963, 223] width 217 height 44
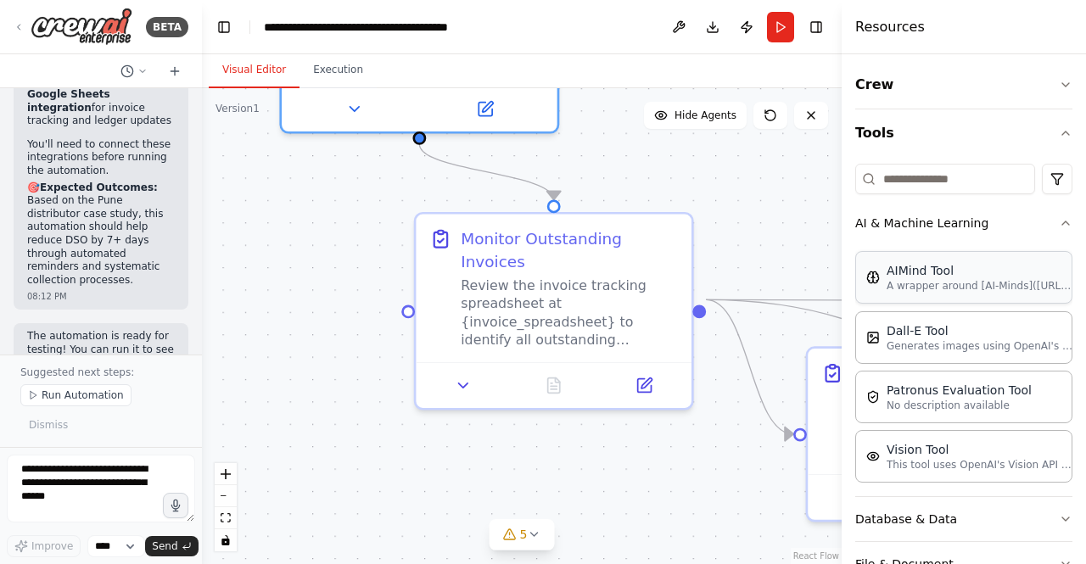
click at [901, 286] on p "A wrapper around [AI-Minds](https://mindsdb.com/minds). Useful for when you nee…" at bounding box center [979, 286] width 187 height 14
click at [957, 352] on div "Dall-E Tool Generates images using OpenAI's Dall-E model." at bounding box center [963, 336] width 217 height 53
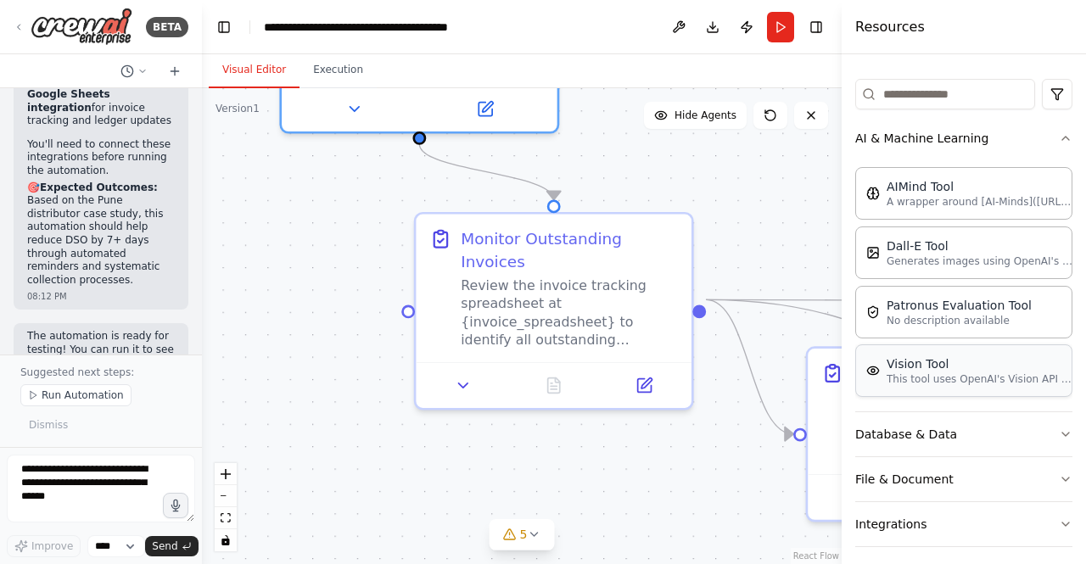
click at [961, 380] on p "This tool uses OpenAI's Vision API to describe the contents of an image." at bounding box center [979, 379] width 187 height 14
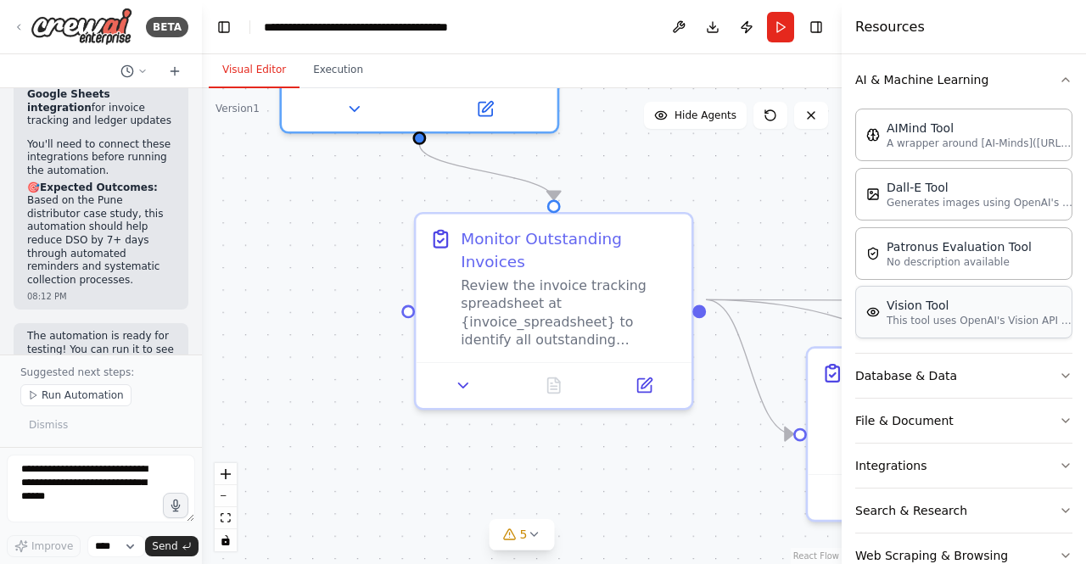
scroll to position [170, 0]
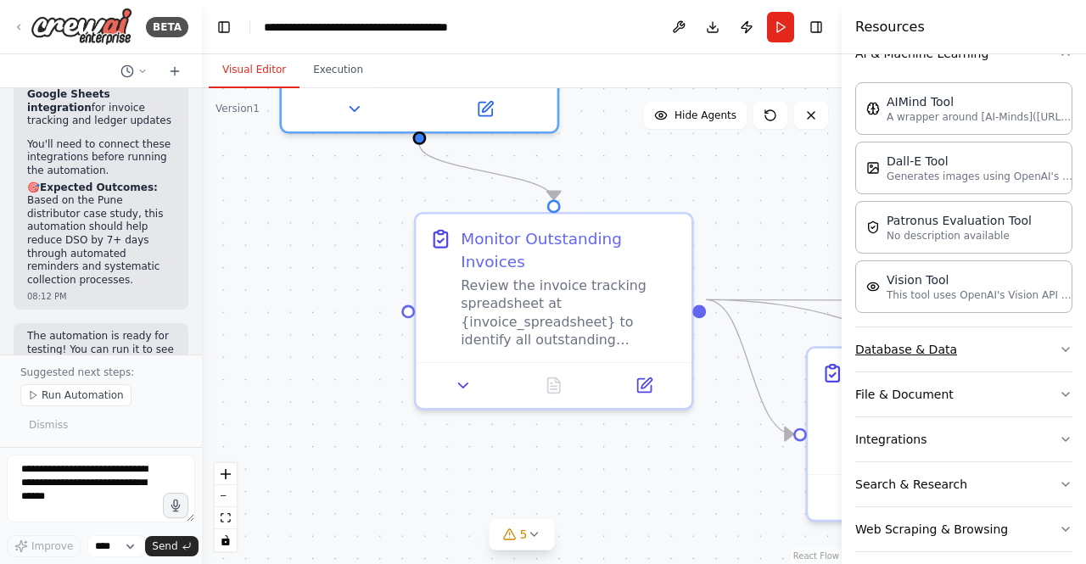
click at [1027, 349] on button "Database & Data" at bounding box center [963, 349] width 217 height 44
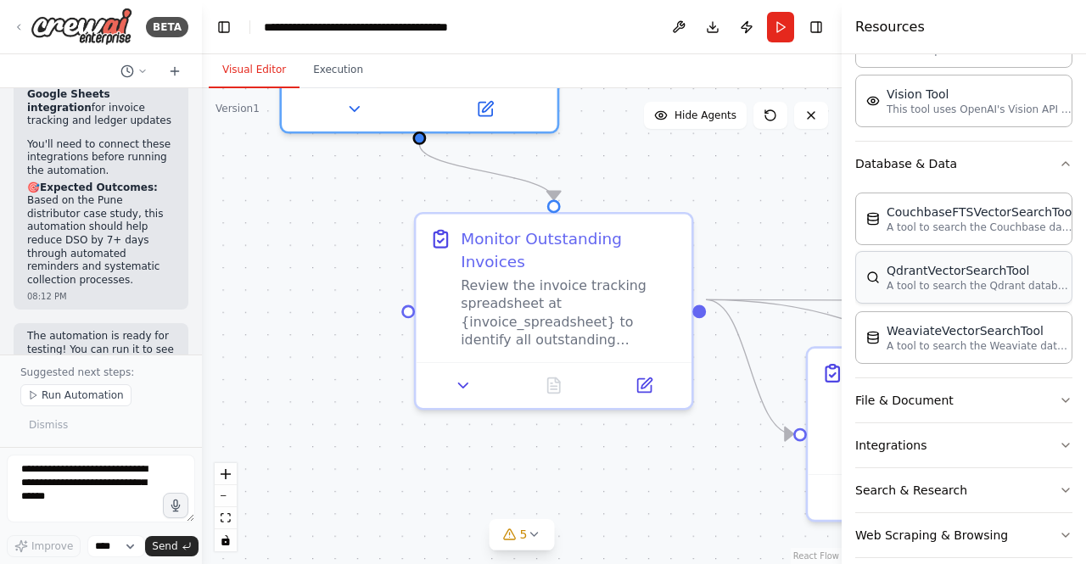
scroll to position [370, 0]
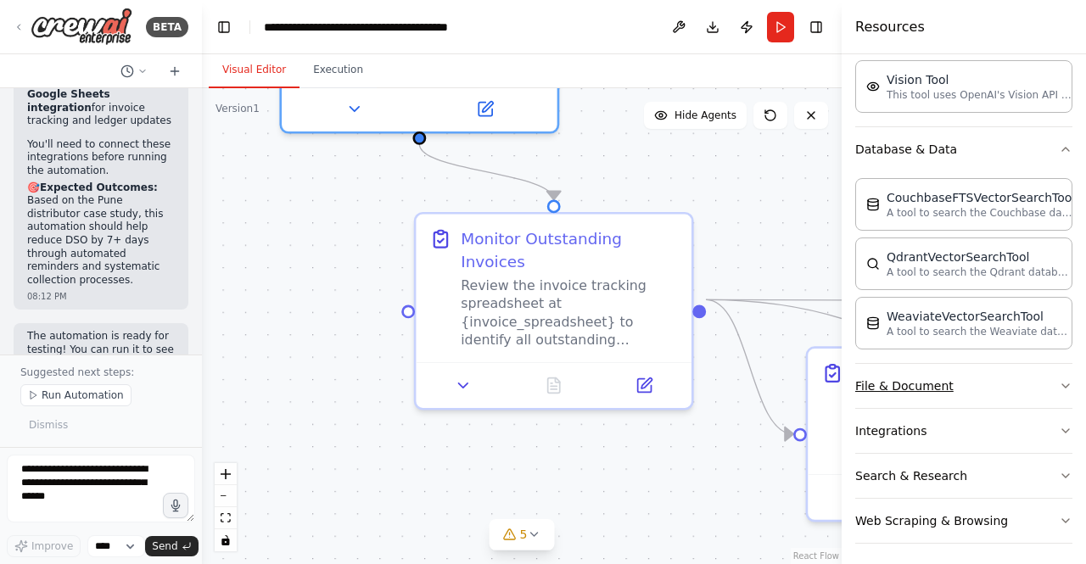
click at [990, 377] on button "File & Document" at bounding box center [963, 386] width 217 height 44
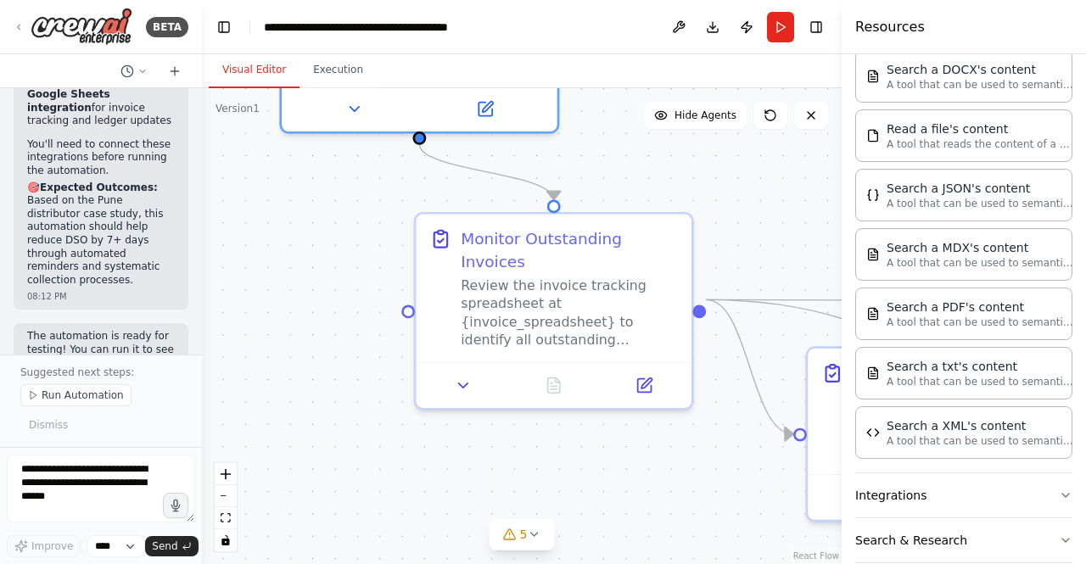
scroll to position [854, 0]
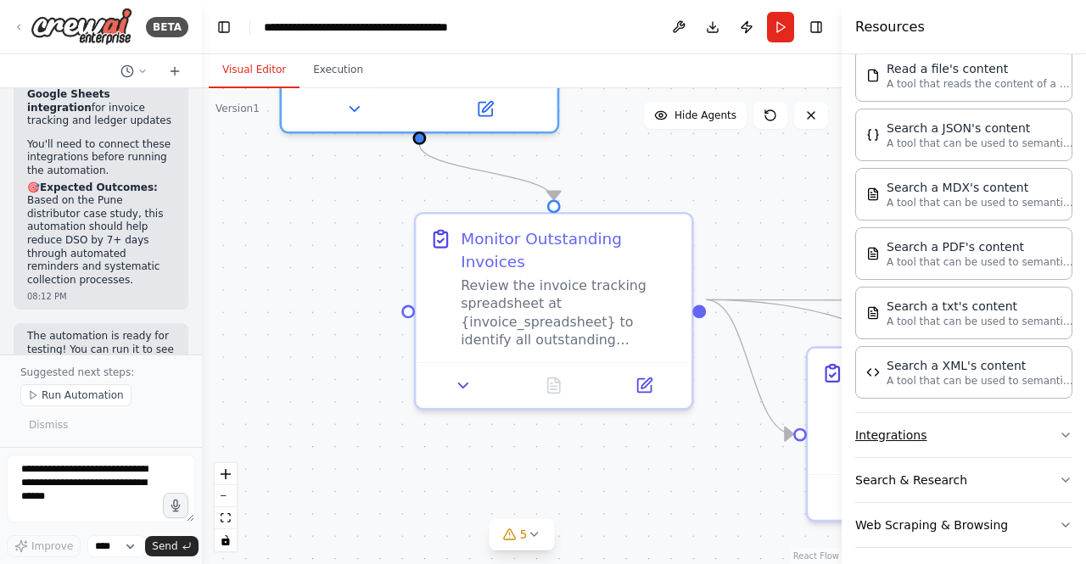
click at [962, 415] on button "Integrations" at bounding box center [963, 435] width 217 height 44
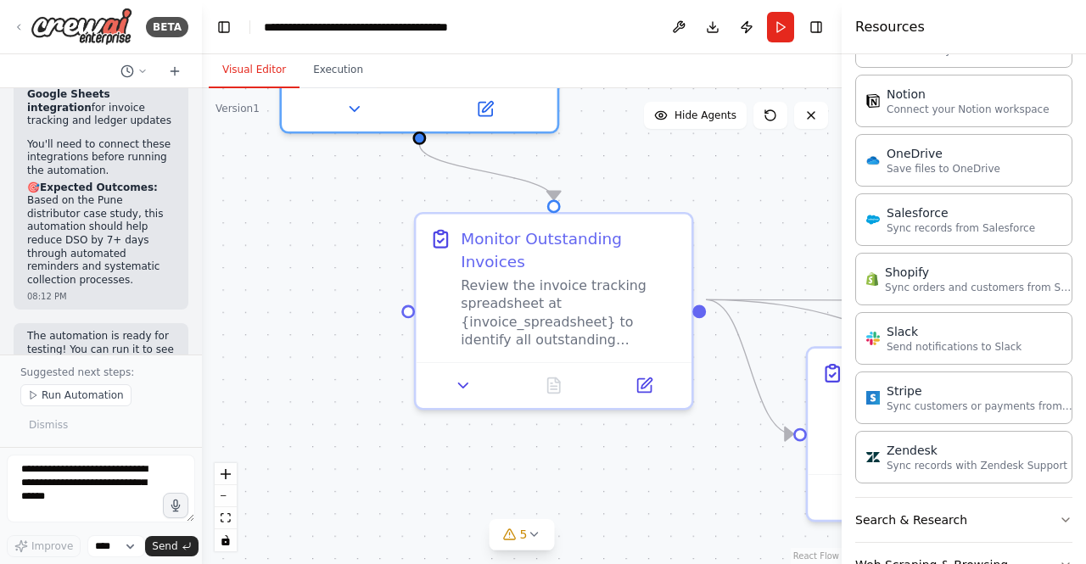
scroll to position [2103, 0]
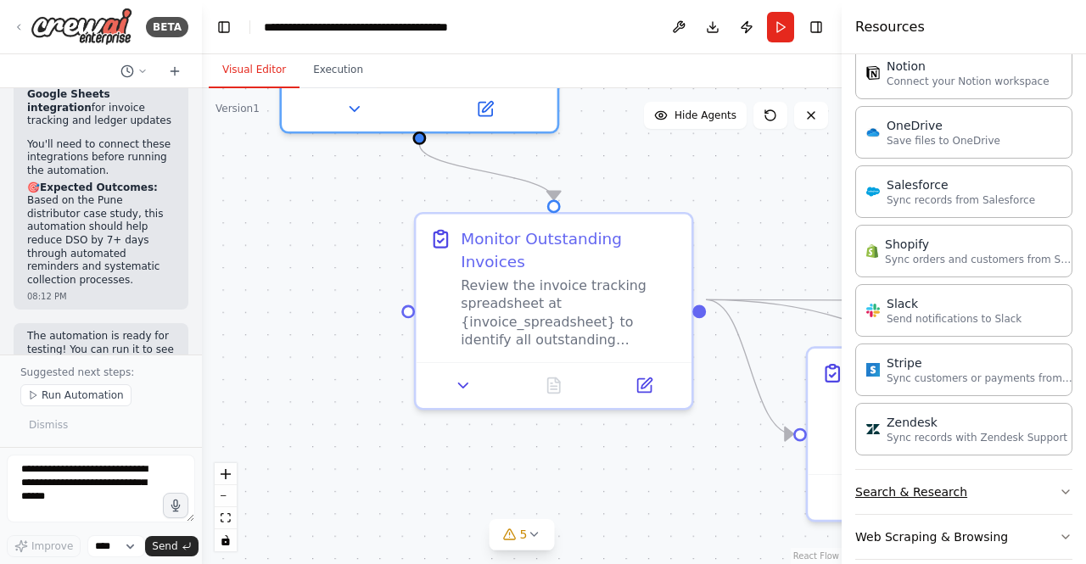
click at [979, 476] on button "Search & Research" at bounding box center [963, 492] width 217 height 44
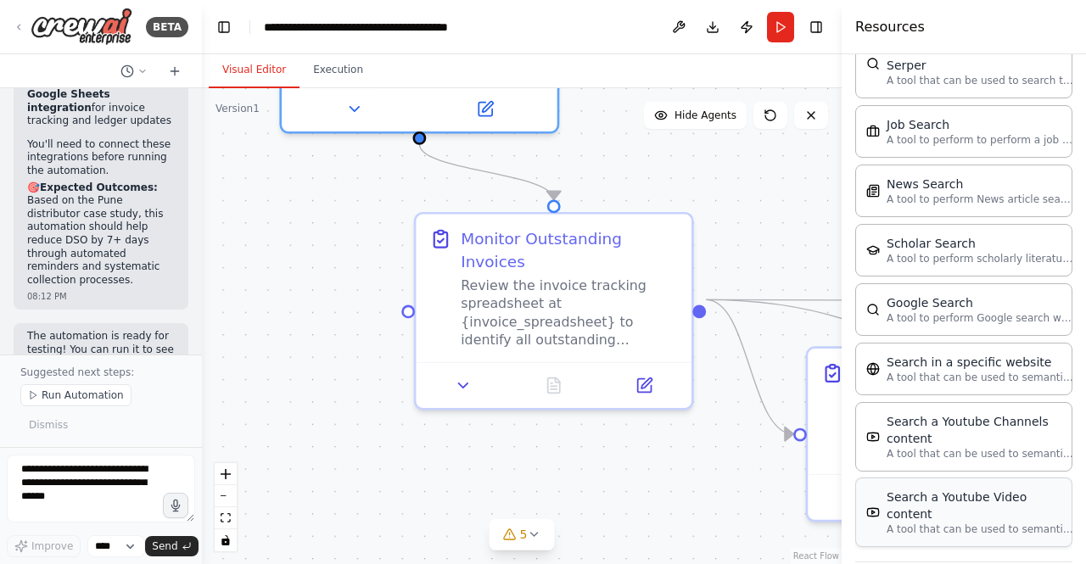
scroll to position [2957, 0]
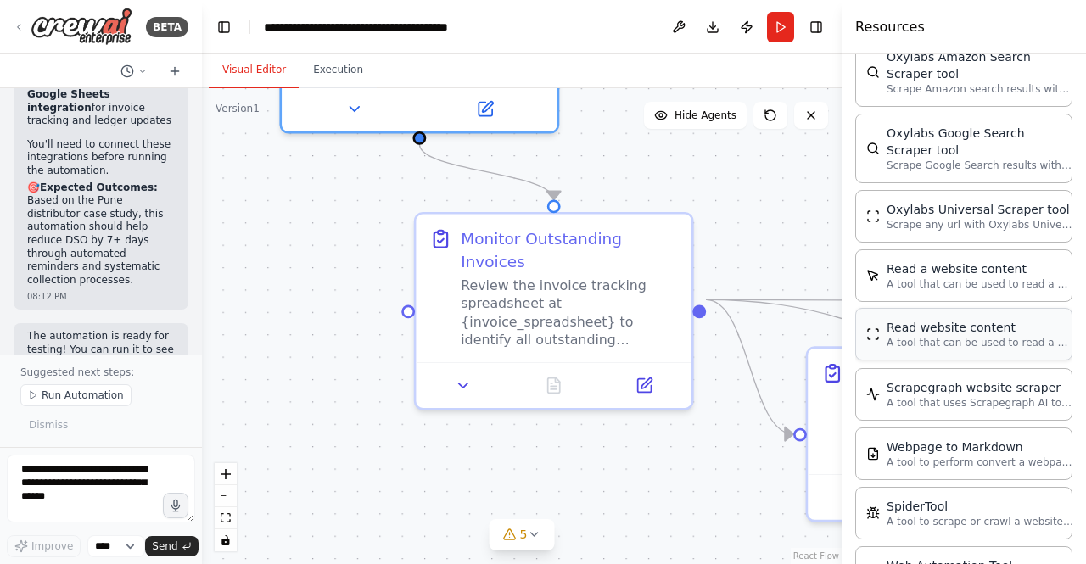
scroll to position [3904, 0]
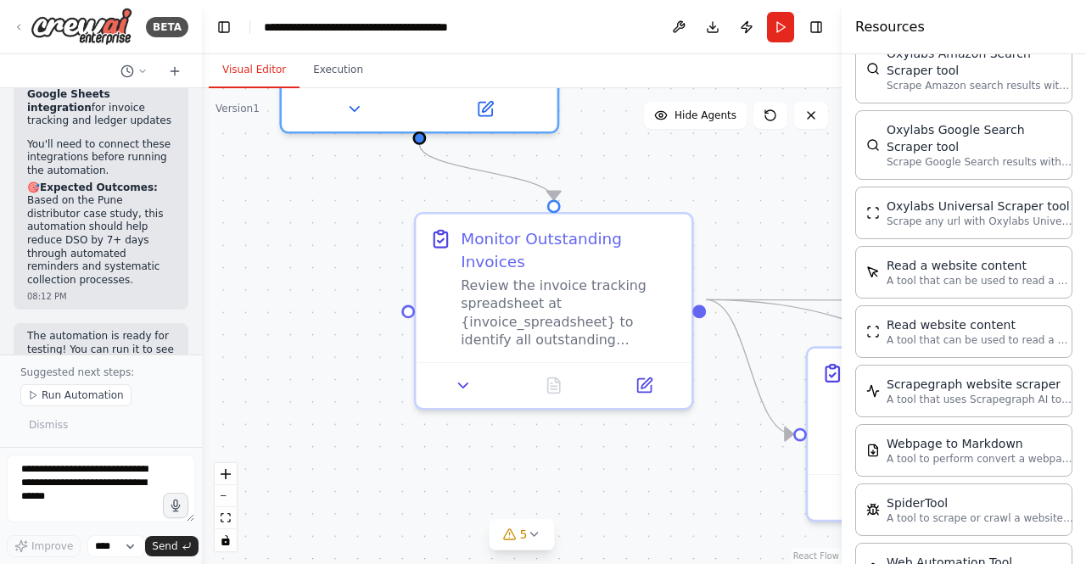
click at [450, 424] on div ".deletable-edge-delete-btn { width: 20px; height: 20px; border: 0px solid #ffff…" at bounding box center [522, 326] width 640 height 476
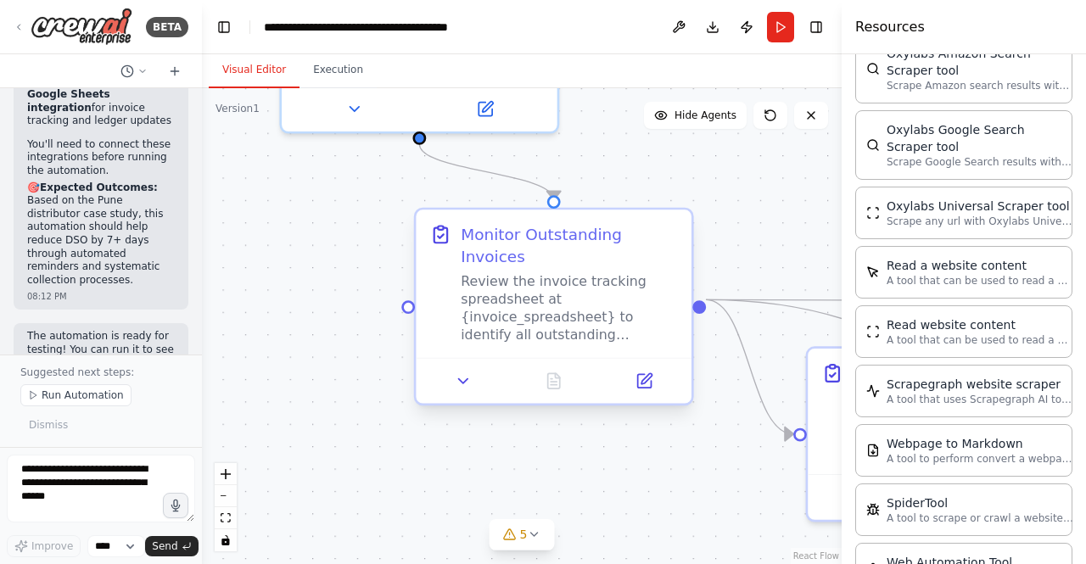
click at [534, 310] on div "Review the invoice tracking spreadsheet at {invoice_spreadsheet} to identify al…" at bounding box center [569, 307] width 217 height 71
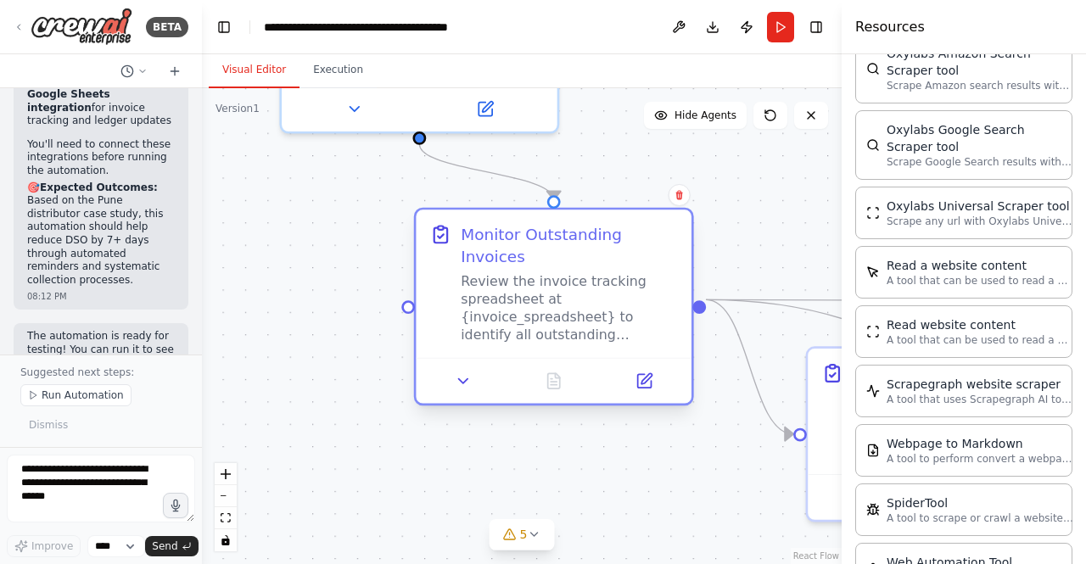
click at [560, 283] on div "Review the invoice tracking spreadsheet at {invoice_spreadsheet} to identify al…" at bounding box center [569, 307] width 217 height 71
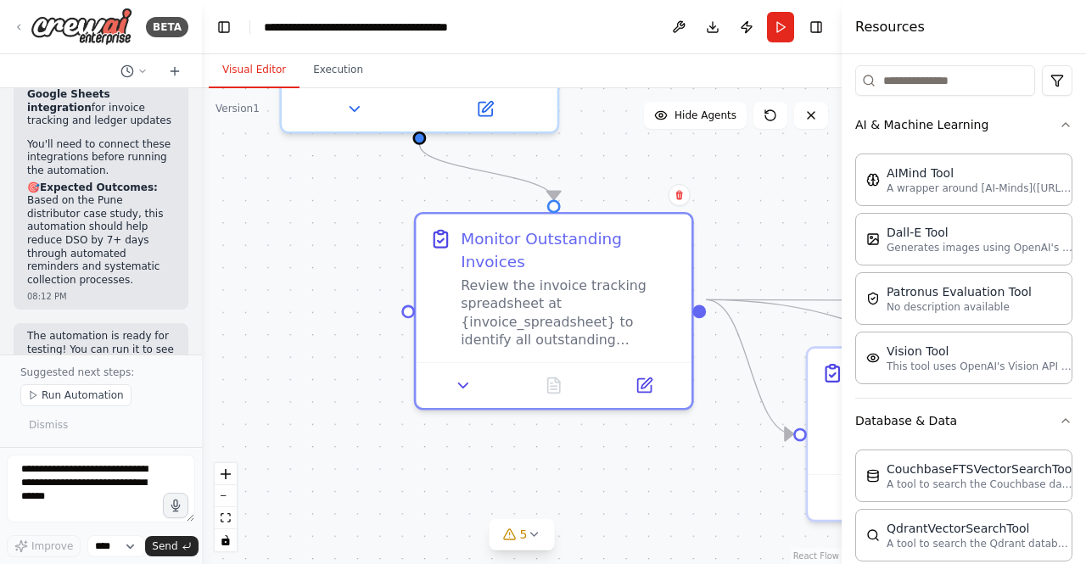
scroll to position [0, 0]
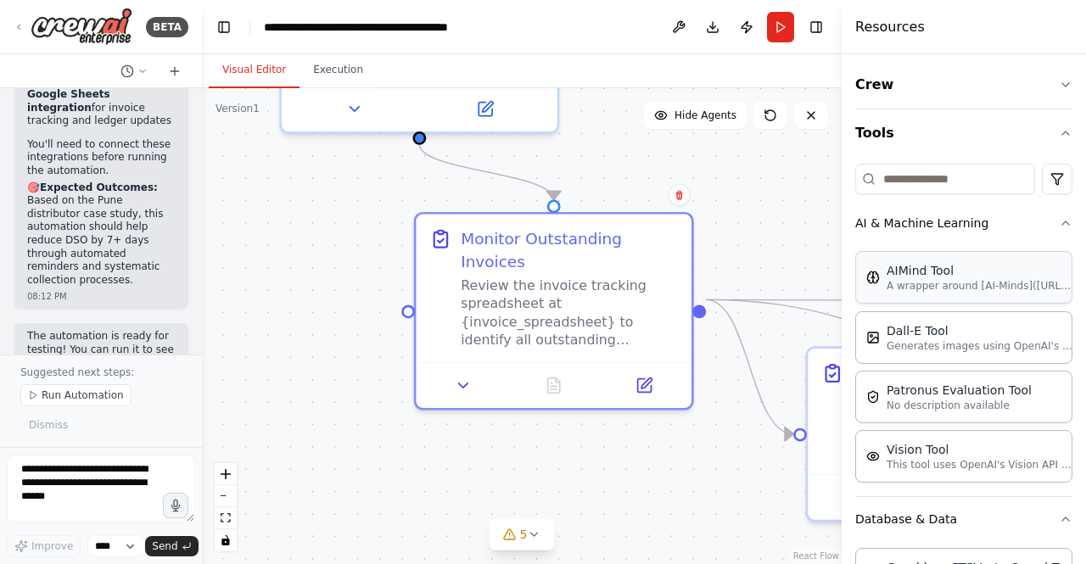
click at [950, 281] on p "A wrapper around [AI-Minds](https://mindsdb.com/minds). Useful for when you nee…" at bounding box center [979, 286] width 187 height 14
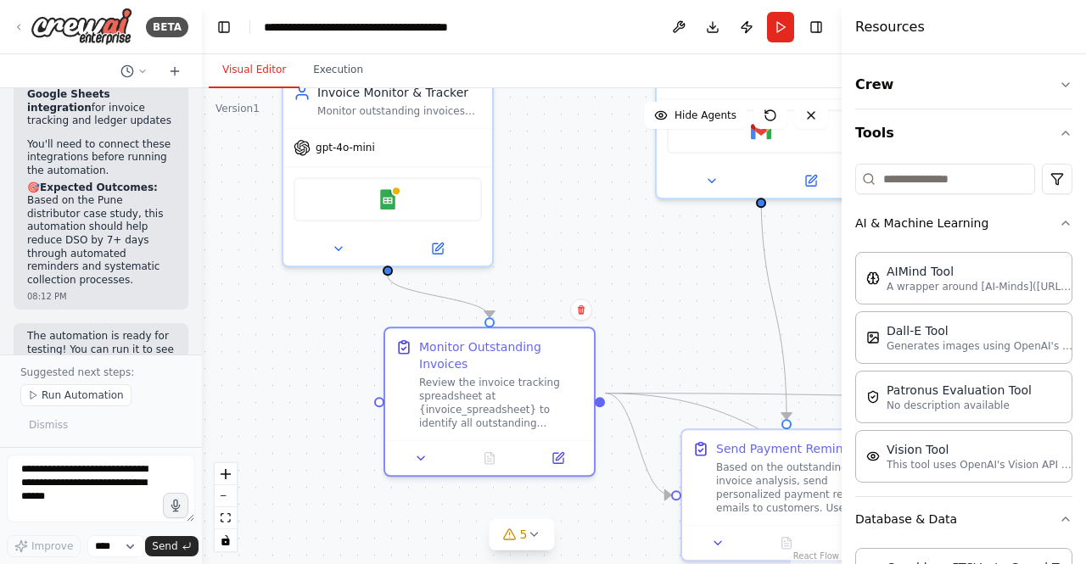
drag, startPoint x: 316, startPoint y: 256, endPoint x: 316, endPoint y: 354, distance: 97.6
click at [316, 354] on div ".deletable-edge-delete-btn { width: 20px; height: 20px; border: 0px solid #ffff…" at bounding box center [522, 326] width 640 height 476
click at [891, 296] on div "AIMind Tool A wrapper around [AI-Minds](https://mindsdb.com/minds). Useful for …" at bounding box center [963, 277] width 217 height 53
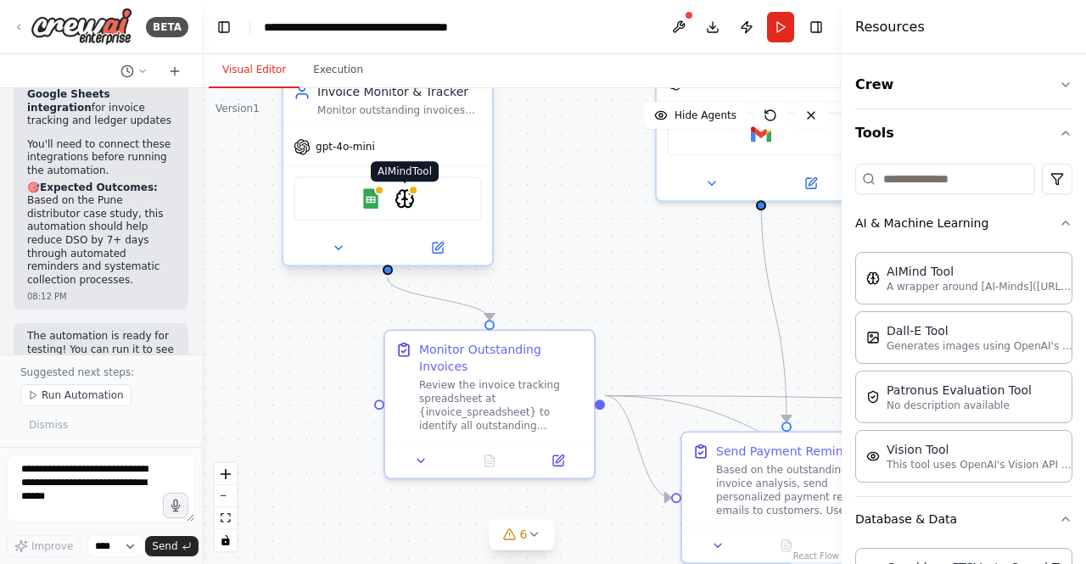
click at [407, 201] on img at bounding box center [404, 198] width 20 height 20
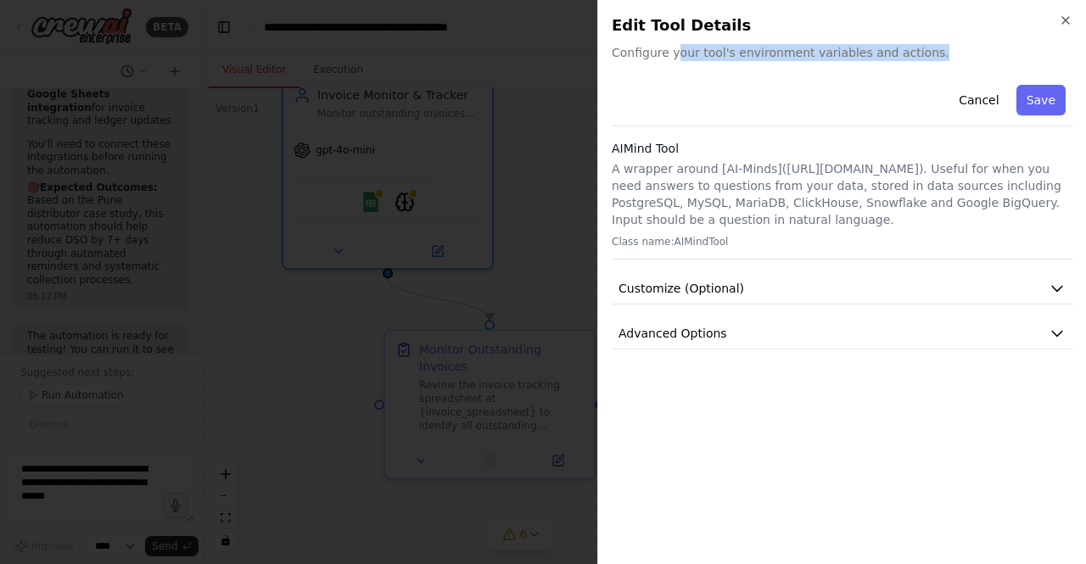
drag, startPoint x: 670, startPoint y: 46, endPoint x: 909, endPoint y: 57, distance: 239.5
click at [909, 57] on span "Configure your tool's environment variables and actions." at bounding box center [842, 52] width 461 height 17
drag, startPoint x: 662, startPoint y: 183, endPoint x: 920, endPoint y: 215, distance: 259.9
click at [920, 215] on p "A wrapper around [AI-Minds](https://mindsdb.com/minds). Useful for when you nee…" at bounding box center [842, 194] width 461 height 68
click at [796, 297] on button "Customize (Optional)" at bounding box center [842, 288] width 461 height 31
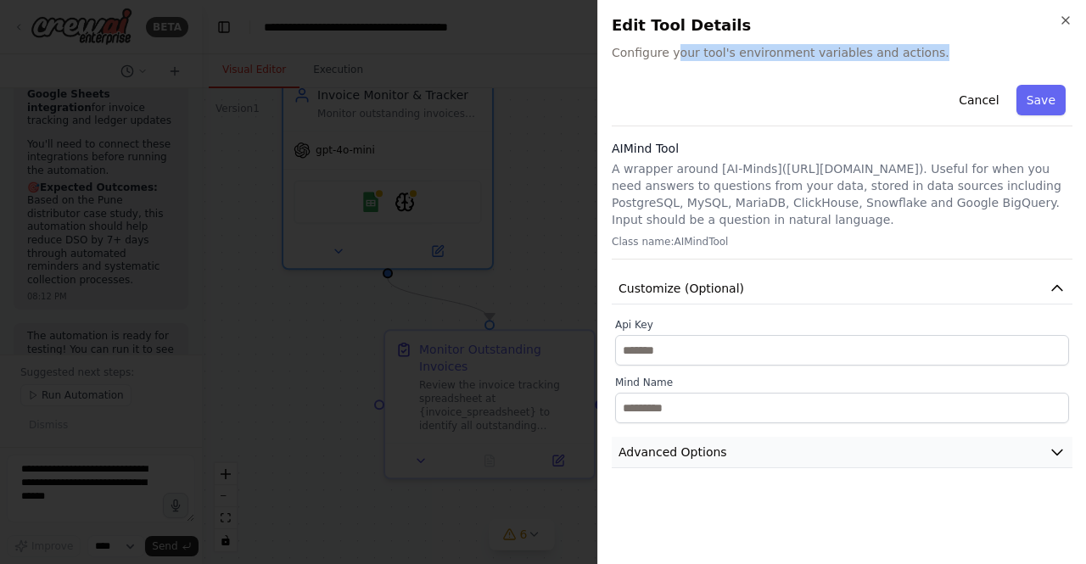
click at [775, 454] on button "Advanced Options" at bounding box center [842, 452] width 461 height 31
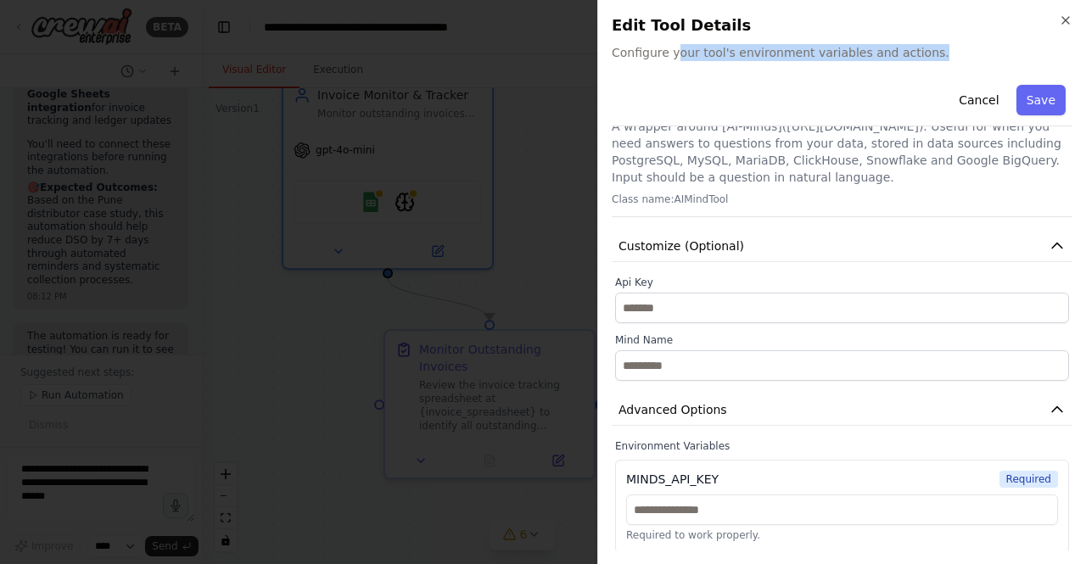
click at [809, 157] on p "A wrapper around [AI-Minds](https://mindsdb.com/minds). Useful for when you nee…" at bounding box center [842, 152] width 461 height 68
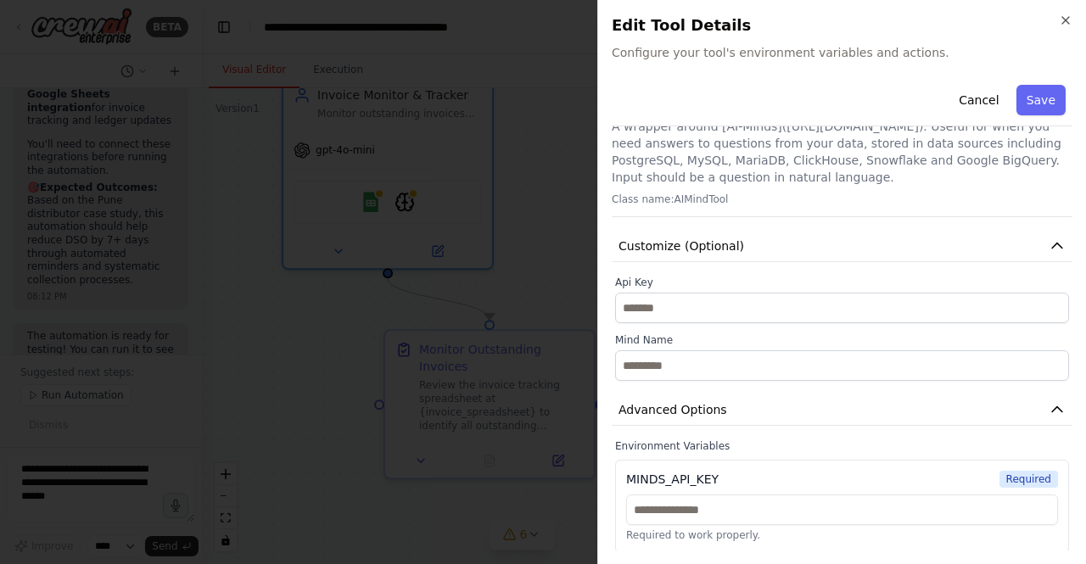
scroll to position [0, 0]
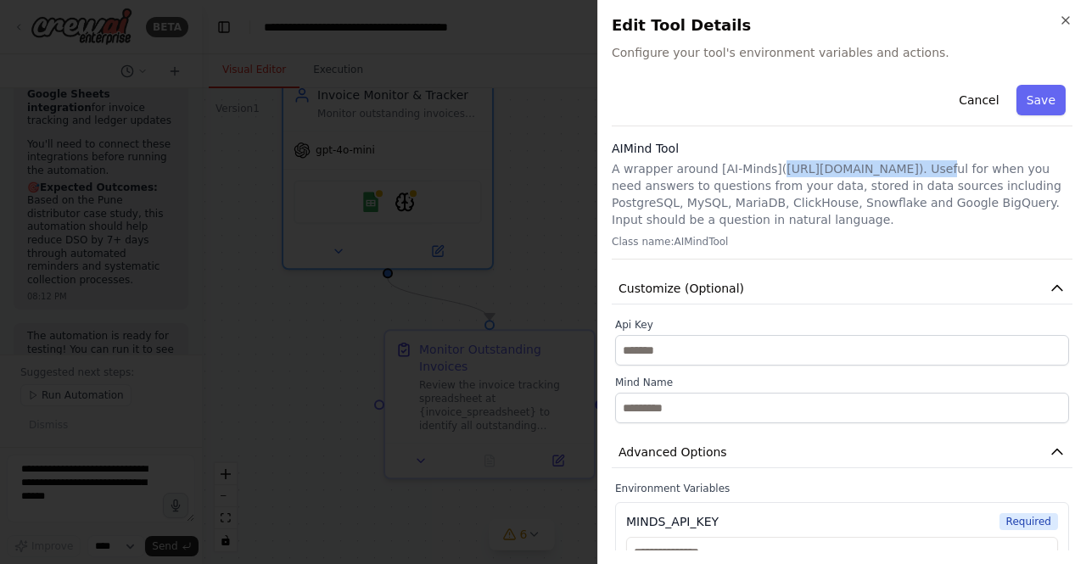
drag, startPoint x: 770, startPoint y: 174, endPoint x: 913, endPoint y: 167, distance: 142.7
click at [913, 167] on p "A wrapper around [AI-Minds](https://mindsdb.com/minds). Useful for when you nee…" at bounding box center [842, 194] width 461 height 68
copy p "https://mindsdb.com/minds"
click at [974, 104] on button "Cancel" at bounding box center [978, 100] width 60 height 31
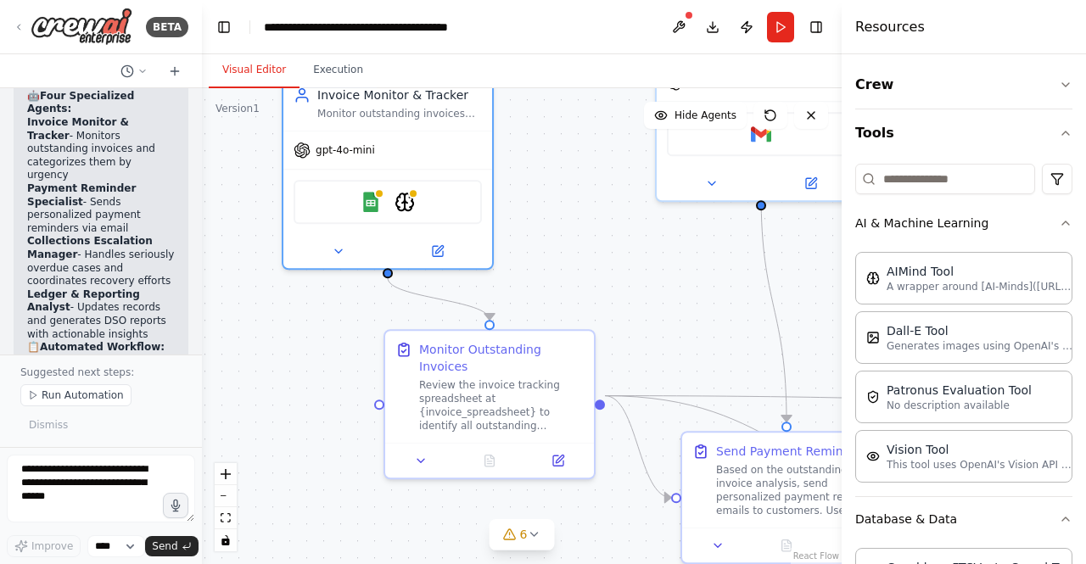
scroll to position [1919, 0]
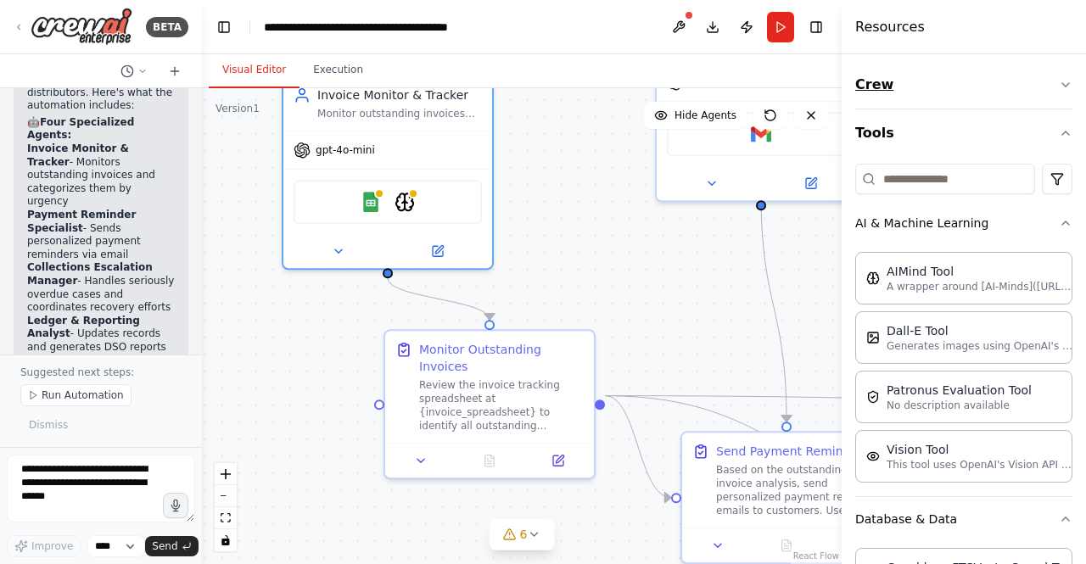
click at [1059, 86] on icon "button" at bounding box center [1066, 85] width 14 height 14
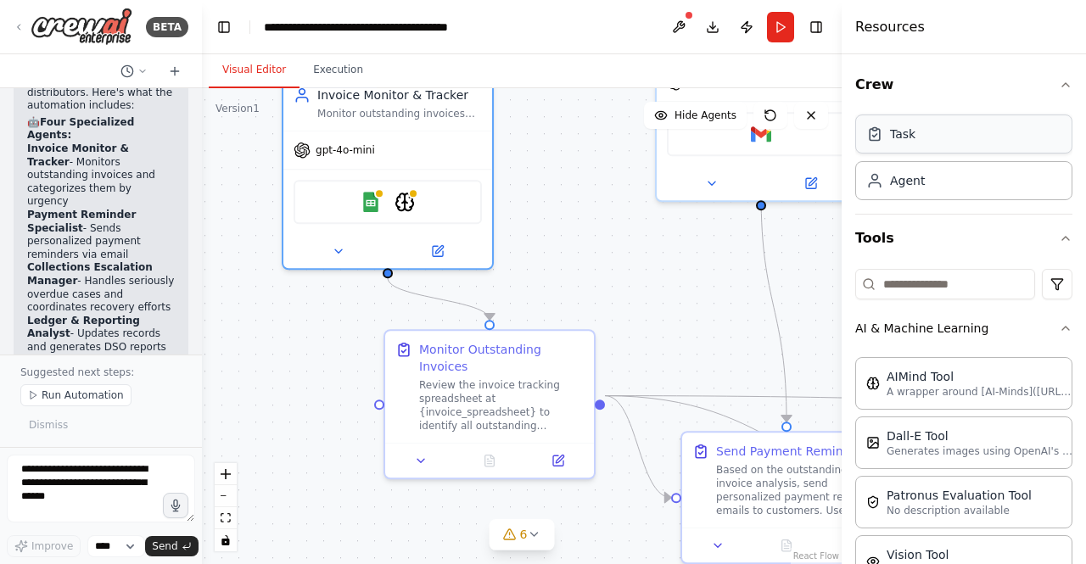
click at [926, 137] on div "Task" at bounding box center [963, 134] width 217 height 39
click at [913, 184] on div "Agent" at bounding box center [907, 179] width 35 height 17
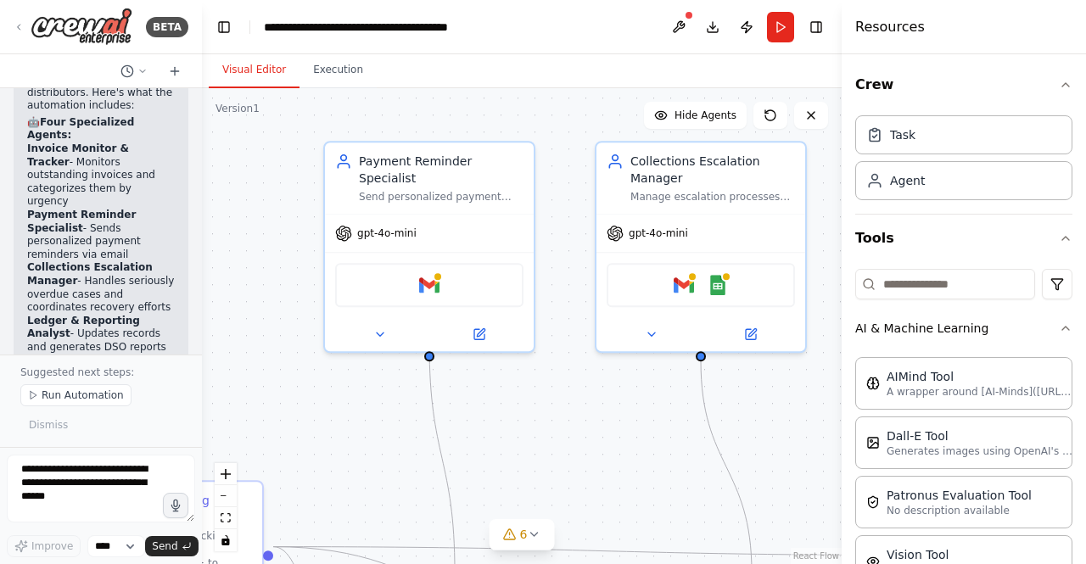
drag, startPoint x: 707, startPoint y: 226, endPoint x: 376, endPoint y: 377, distance: 364.4
click at [376, 377] on div ".deletable-edge-delete-btn { width: 20px; height: 20px; border: 0px solid #ffff…" at bounding box center [522, 326] width 640 height 476
click at [433, 187] on div "Send personalized payment reminders to customers via email based on invoice sta…" at bounding box center [441, 194] width 165 height 14
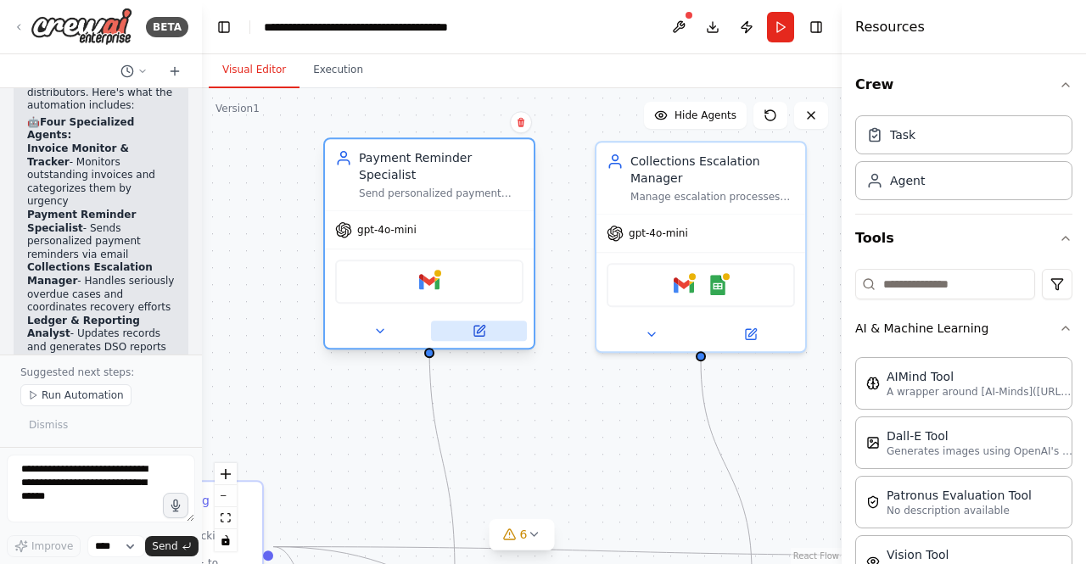
click at [490, 321] on button at bounding box center [479, 331] width 96 height 20
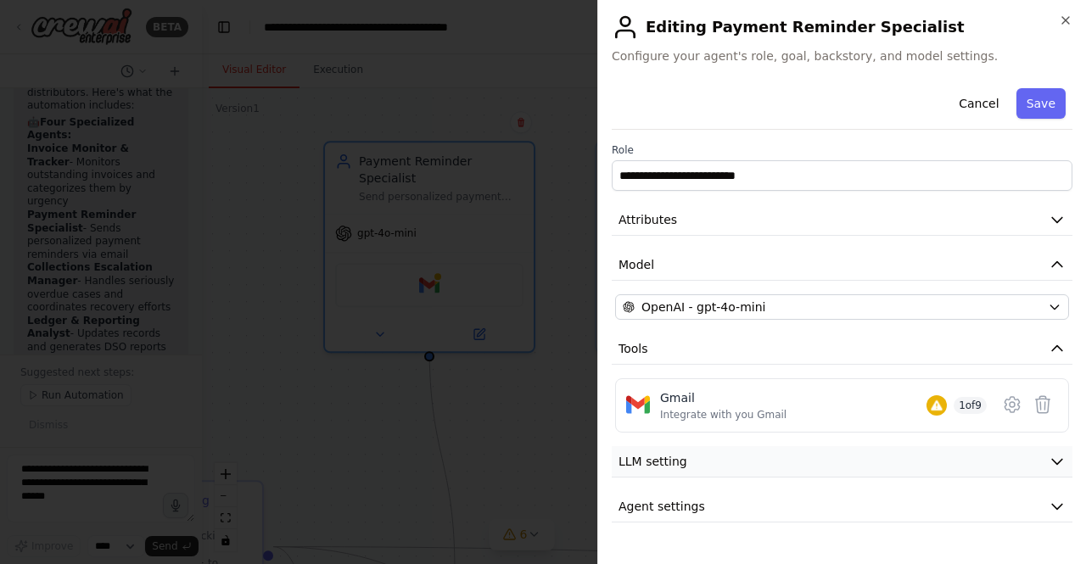
click at [742, 457] on button "LLM setting" at bounding box center [842, 461] width 461 height 31
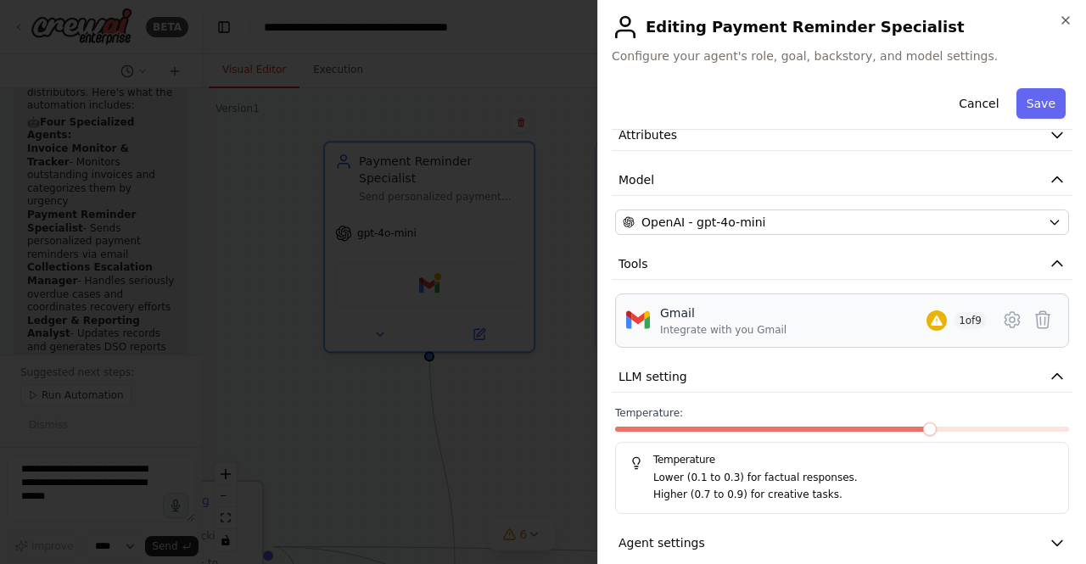
scroll to position [103, 0]
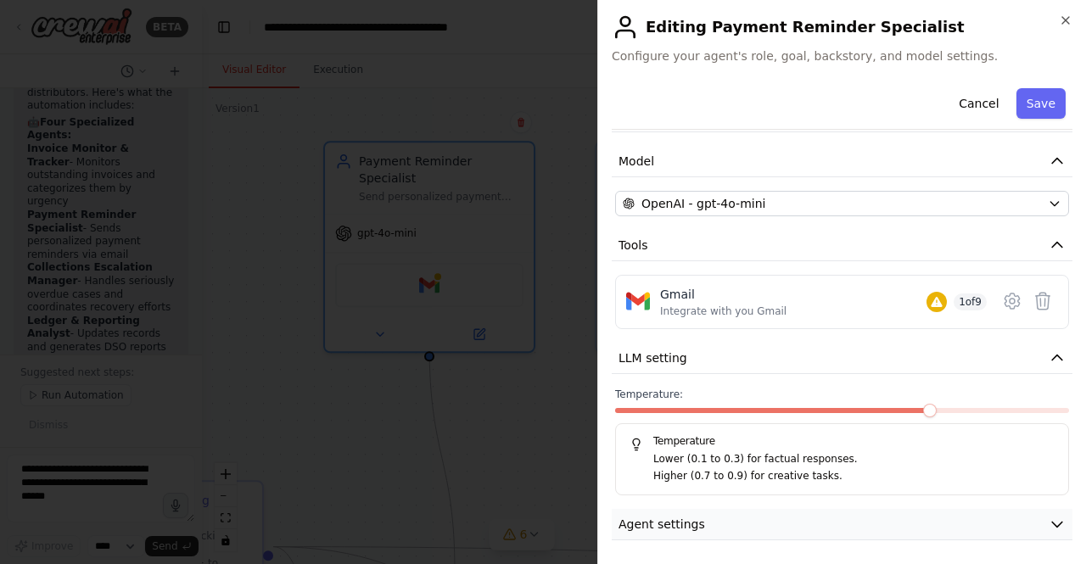
click at [718, 532] on button "Agent settings" at bounding box center [842, 524] width 461 height 31
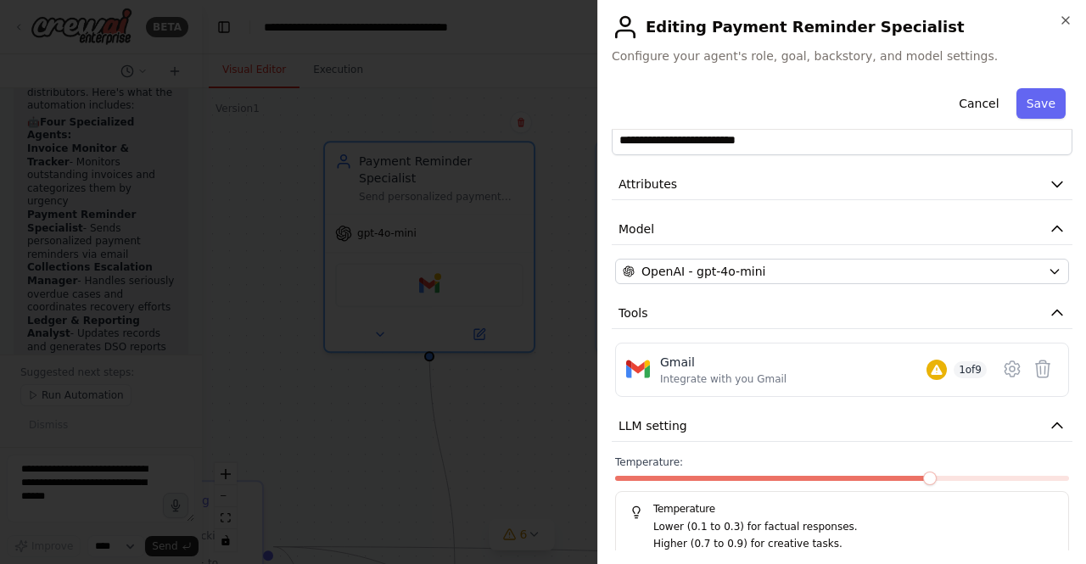
scroll to position [0, 0]
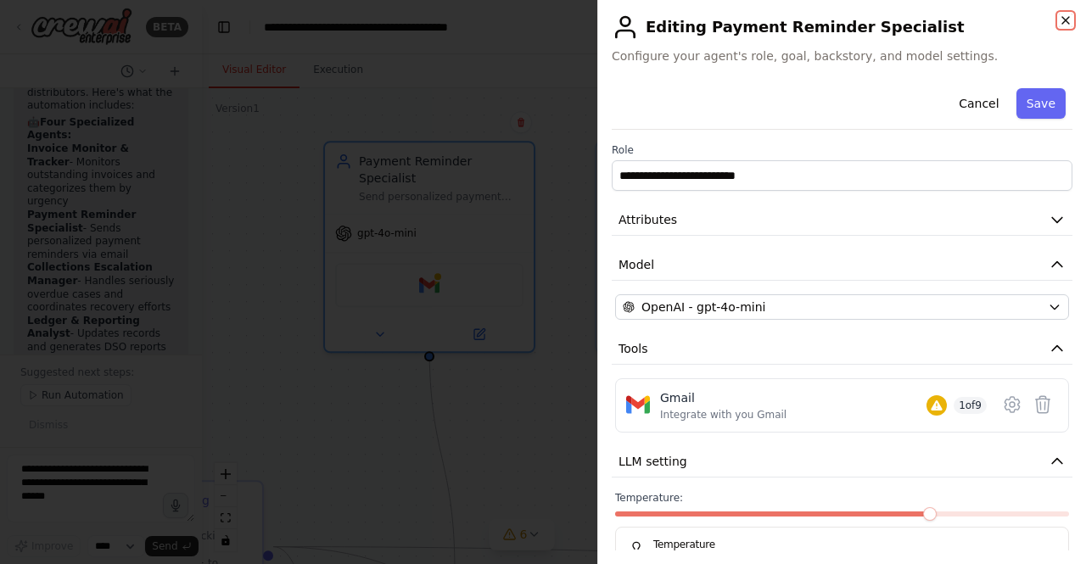
click at [1060, 14] on icon "button" at bounding box center [1066, 21] width 14 height 14
